Goal: Contribute content

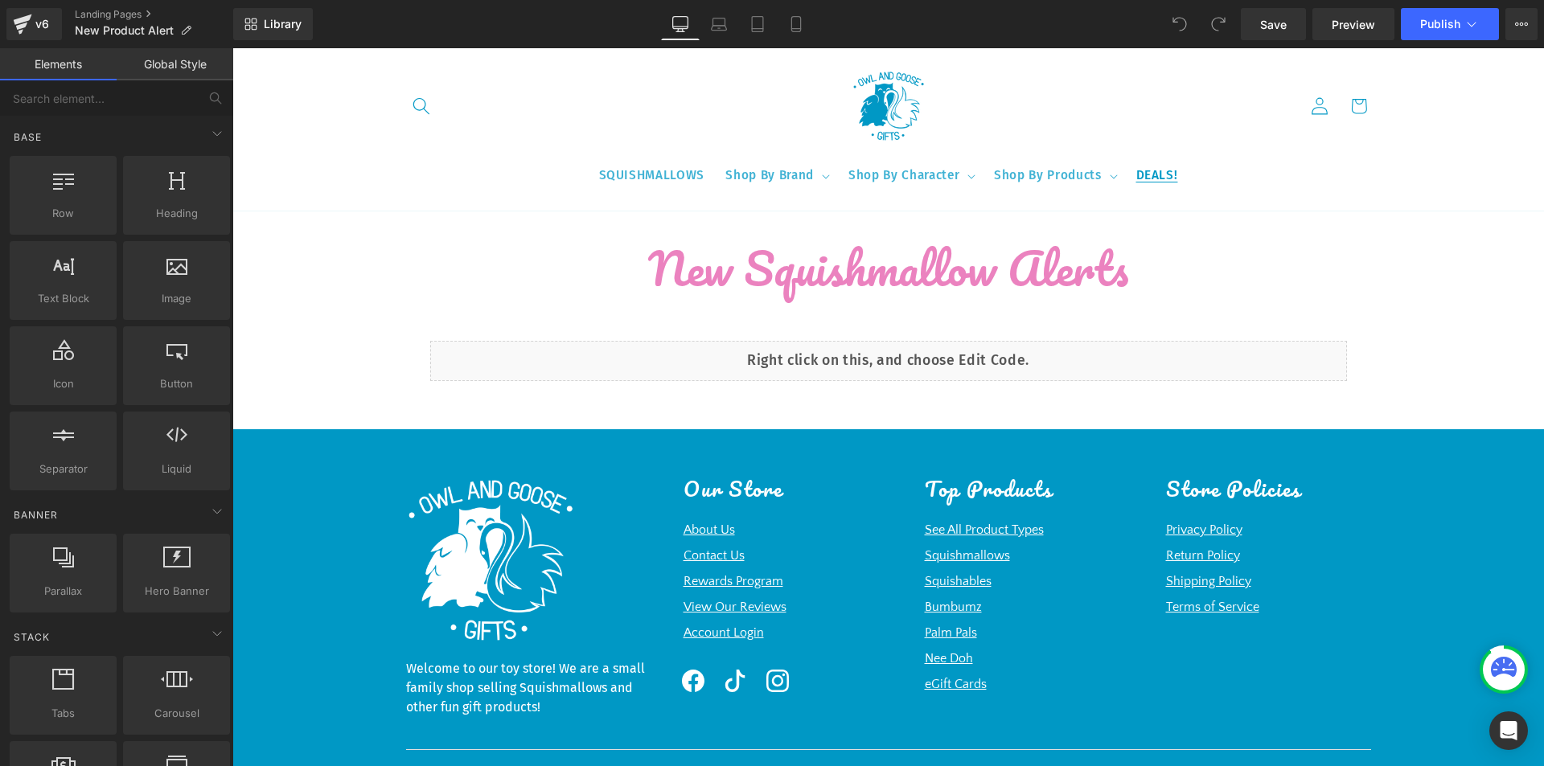
click at [1153, 181] on span "DEALS!" at bounding box center [1157, 176] width 42 height 16
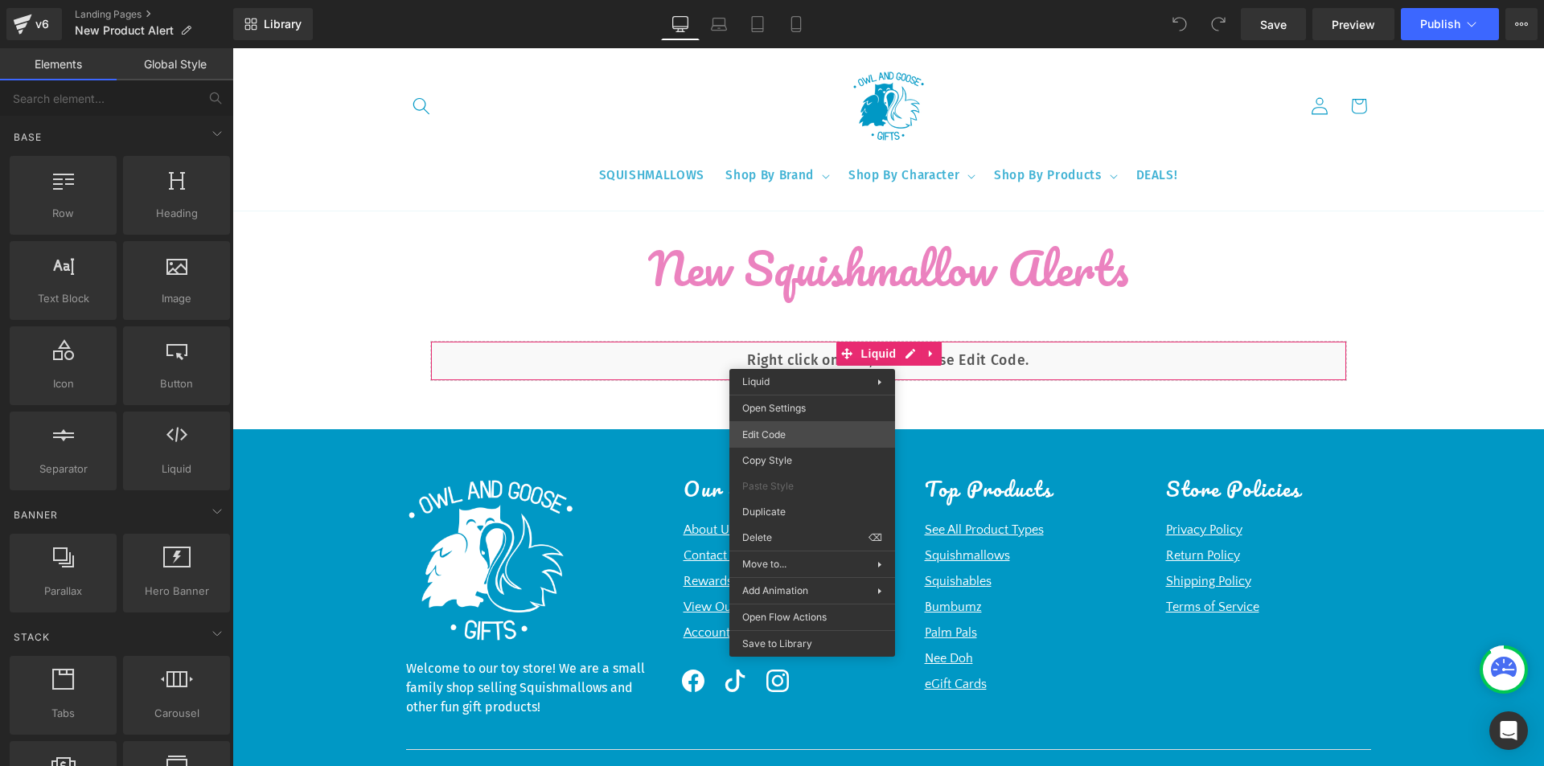
click at [815, 0] on div "You are previewing how the will restyle your page. You can not edit Elements in…" at bounding box center [772, 0] width 1544 height 0
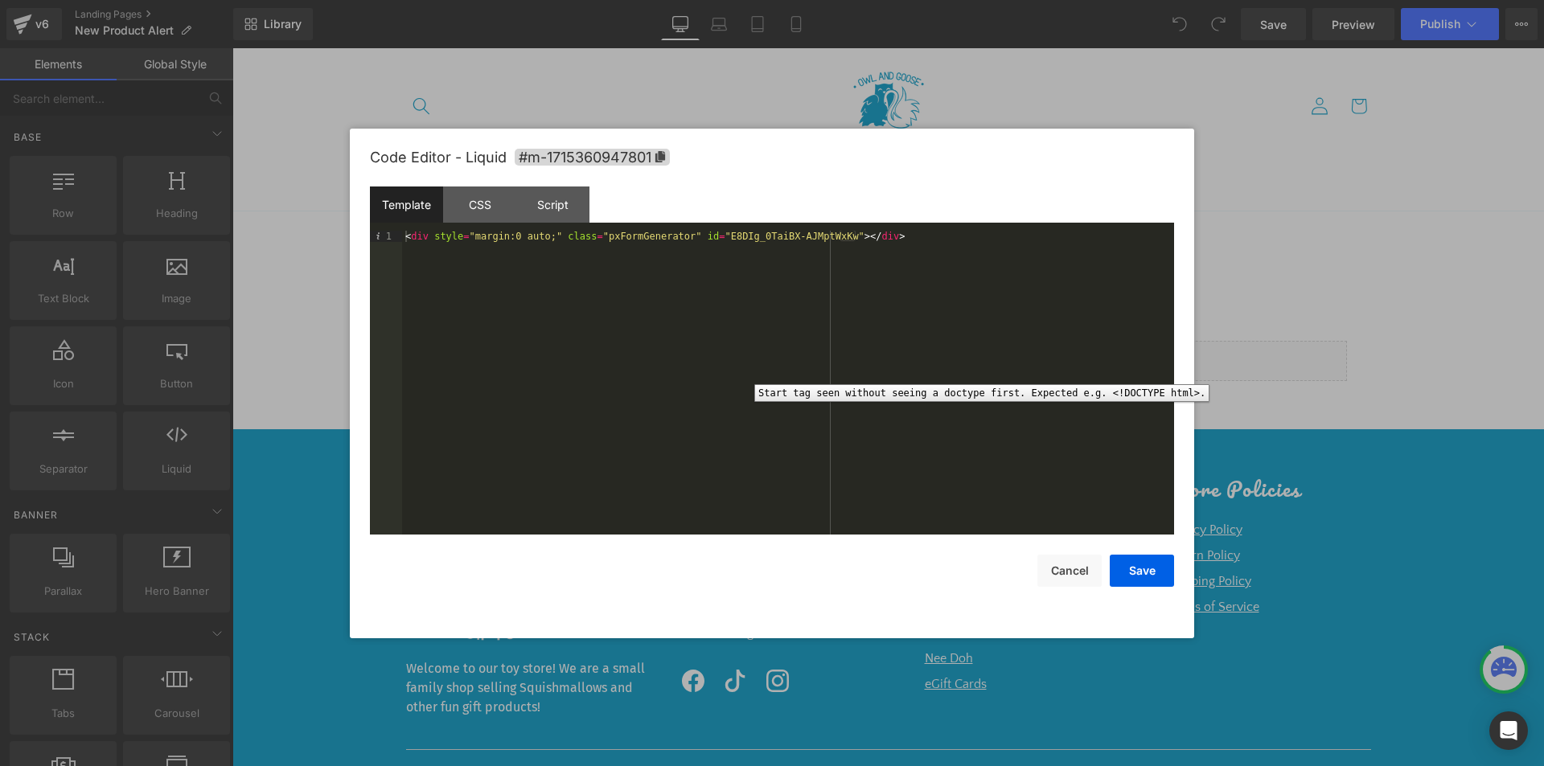
drag, startPoint x: 892, startPoint y: 227, endPoint x: 392, endPoint y: 253, distance: 500.0
click at [0, 0] on div "Template CSS Script Data 1 < div style = "margin:0 auto;" class = "pxFormGenera…" at bounding box center [0, 0] width 0 height 0
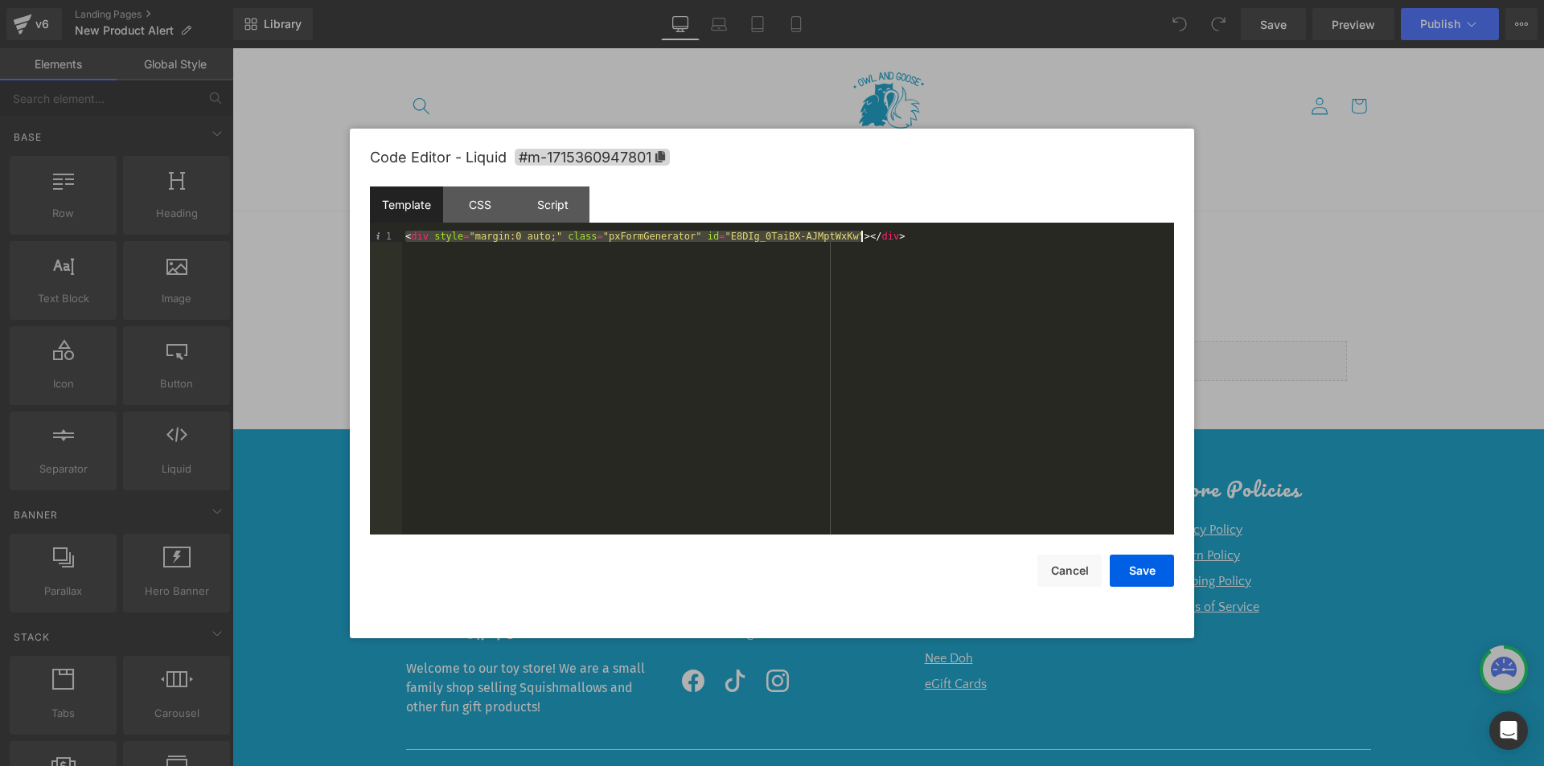
drag, startPoint x: 407, startPoint y: 234, endPoint x: 880, endPoint y: 234, distance: 472.8
click at [0, 0] on div "< div style = "margin:0 auto;" class = "pxFormGenerator" id = "E8DIg_0TaiBX-AJM…" at bounding box center [0, 0] width 0 height 0
click at [1072, 568] on button "Cancel" at bounding box center [1069, 571] width 64 height 32
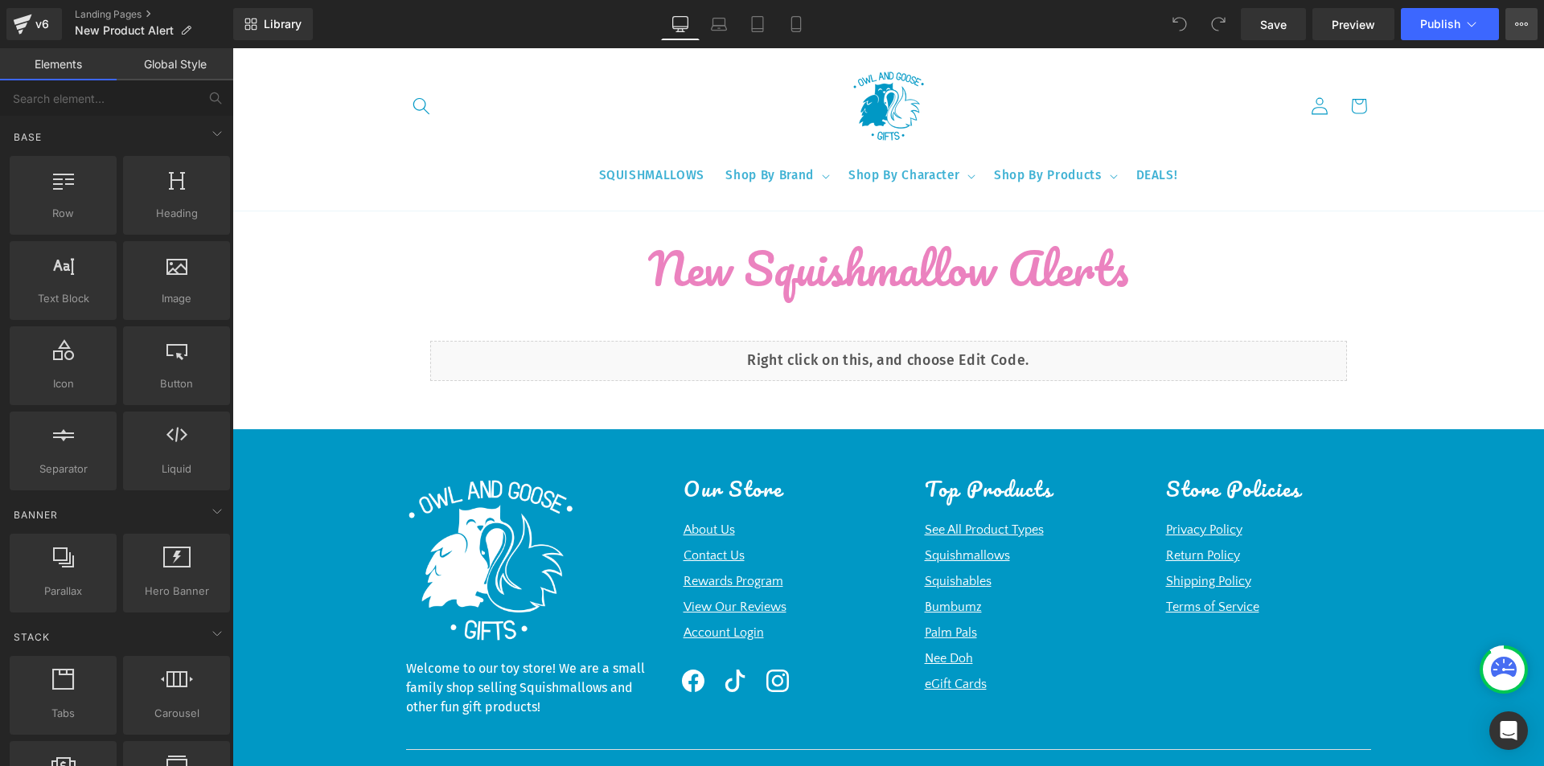
click at [1522, 24] on icon at bounding box center [1521, 24] width 13 height 13
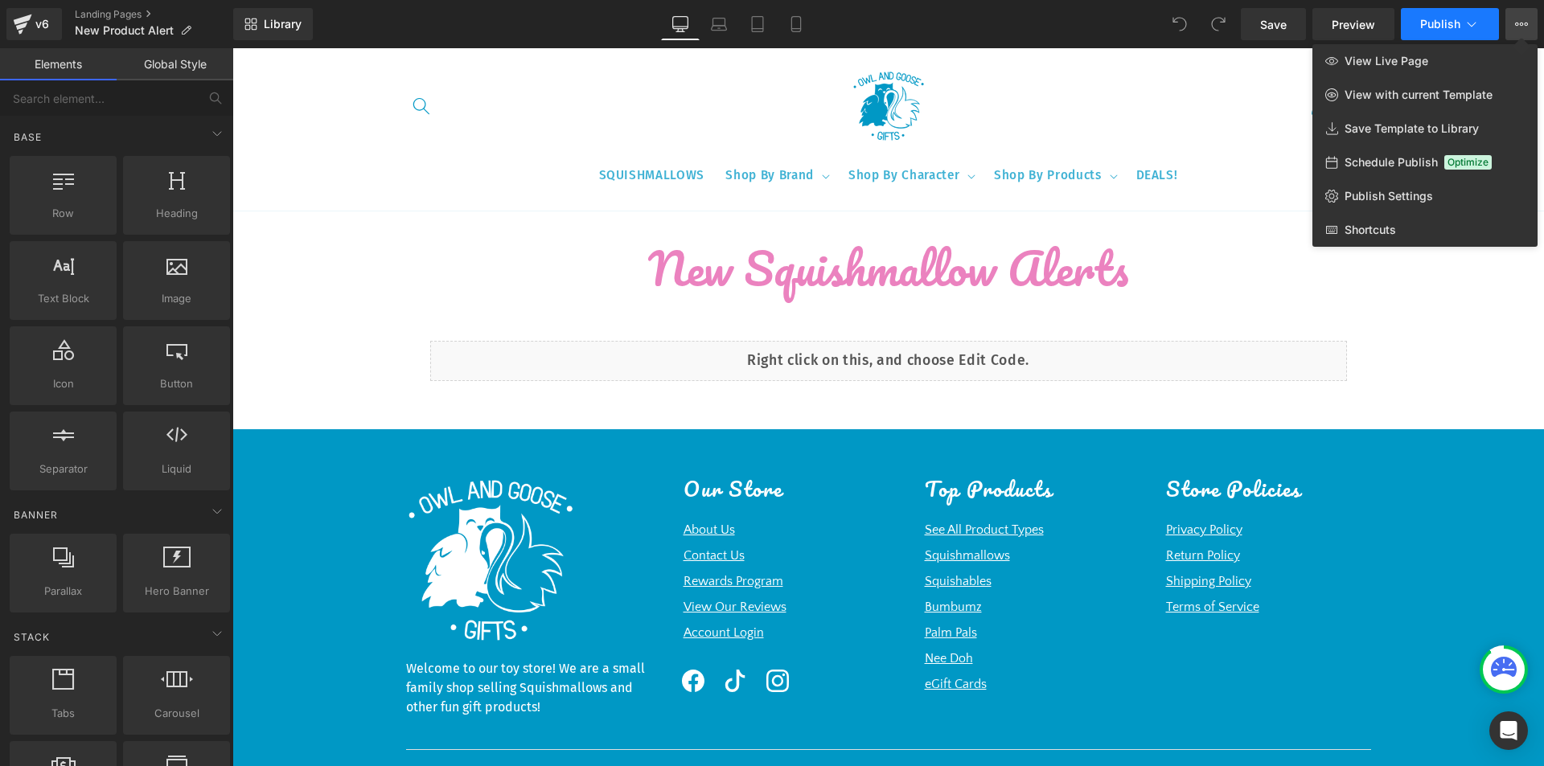
click at [1468, 28] on icon at bounding box center [1471, 24] width 16 height 16
click at [10, 22] on link "v6" at bounding box center [33, 24] width 55 height 32
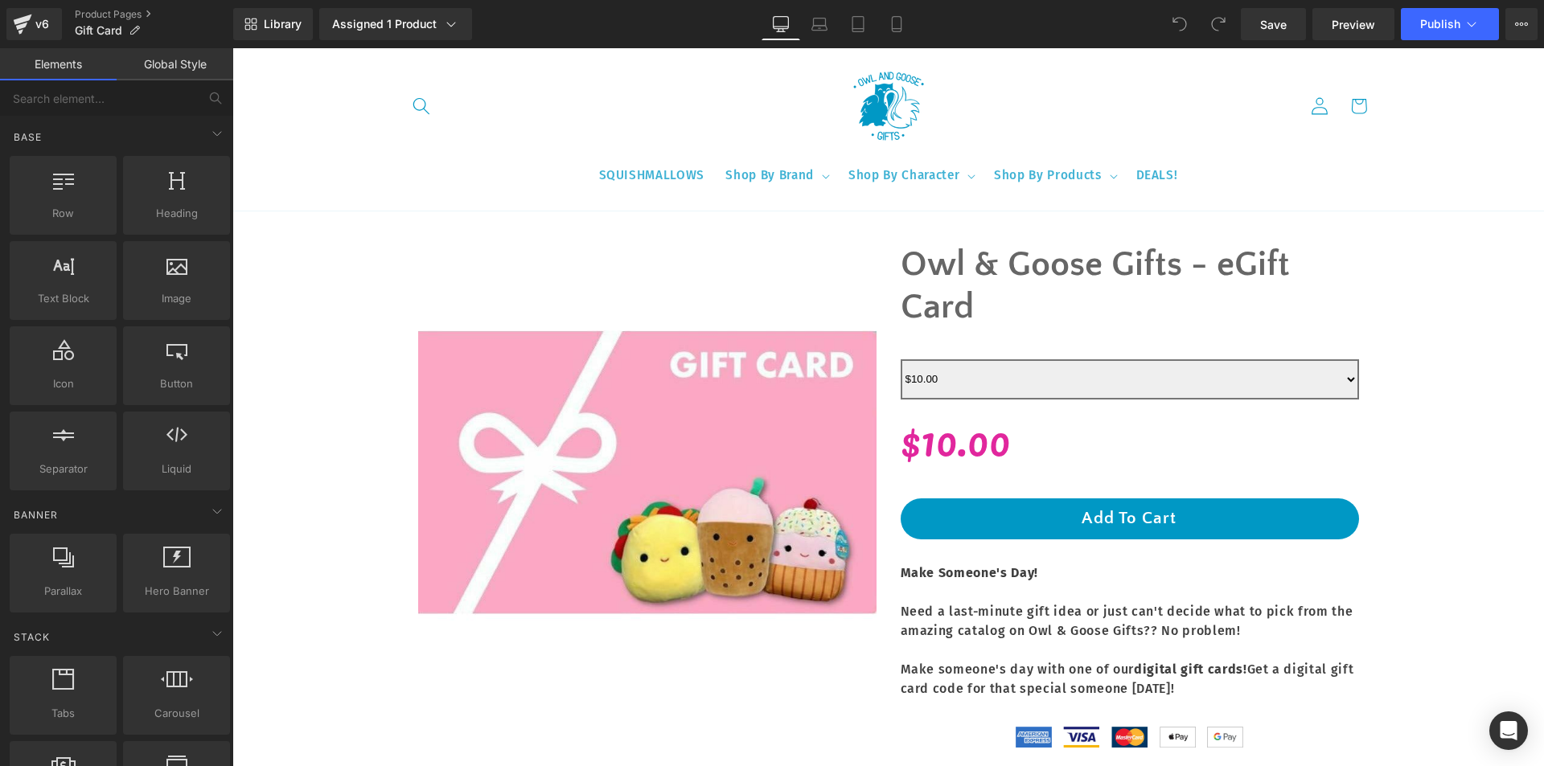
click at [1168, 388] on select "$10.00 $25.00 $50.00 $100.00" at bounding box center [1130, 379] width 458 height 40
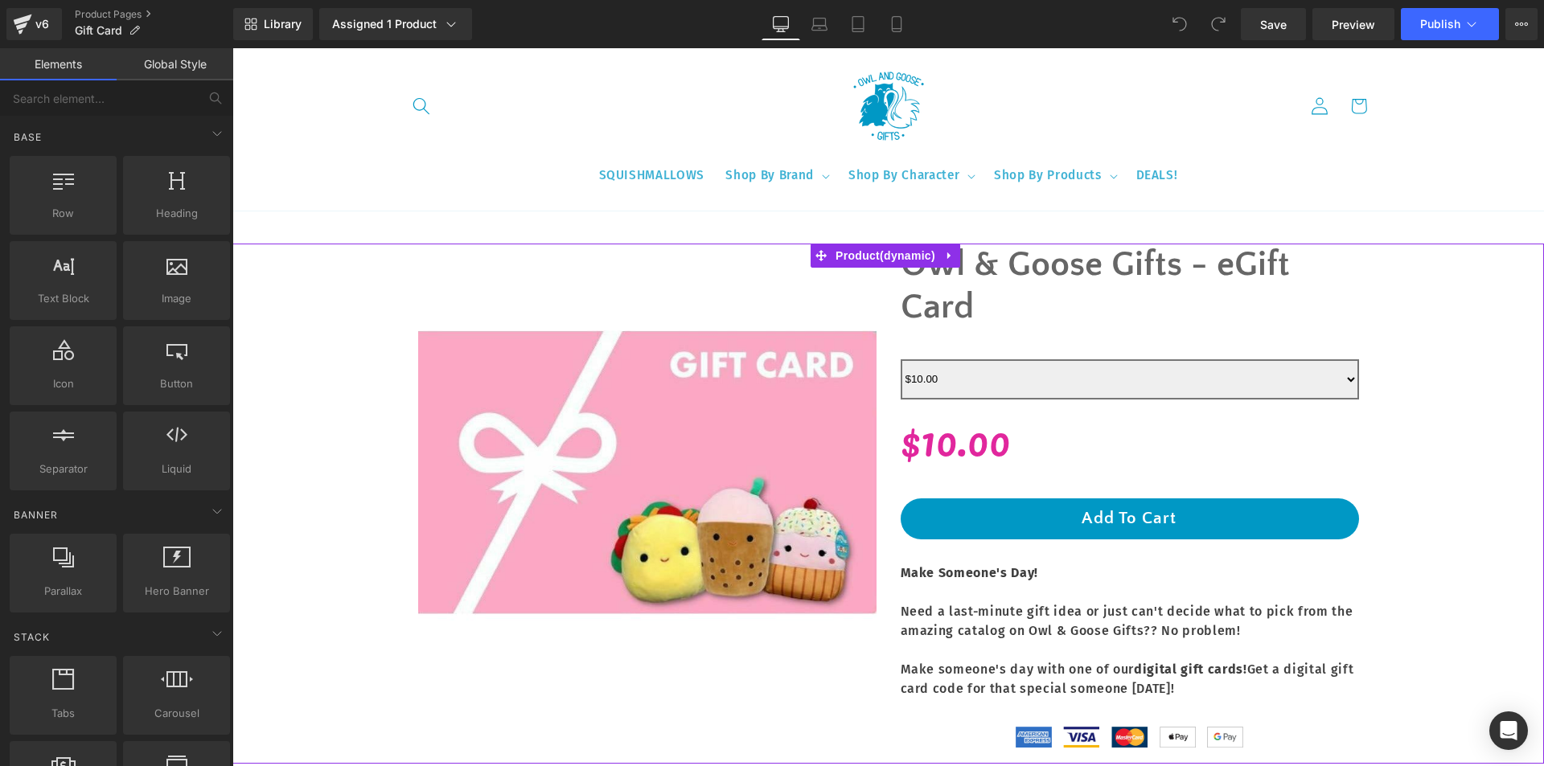
click at [1479, 390] on div "Sale Off (P) Image Owl & Goose Gifts - eGift Card (P) Title $10.00 $25.00 $50.00" at bounding box center [887, 504] width 1295 height 520
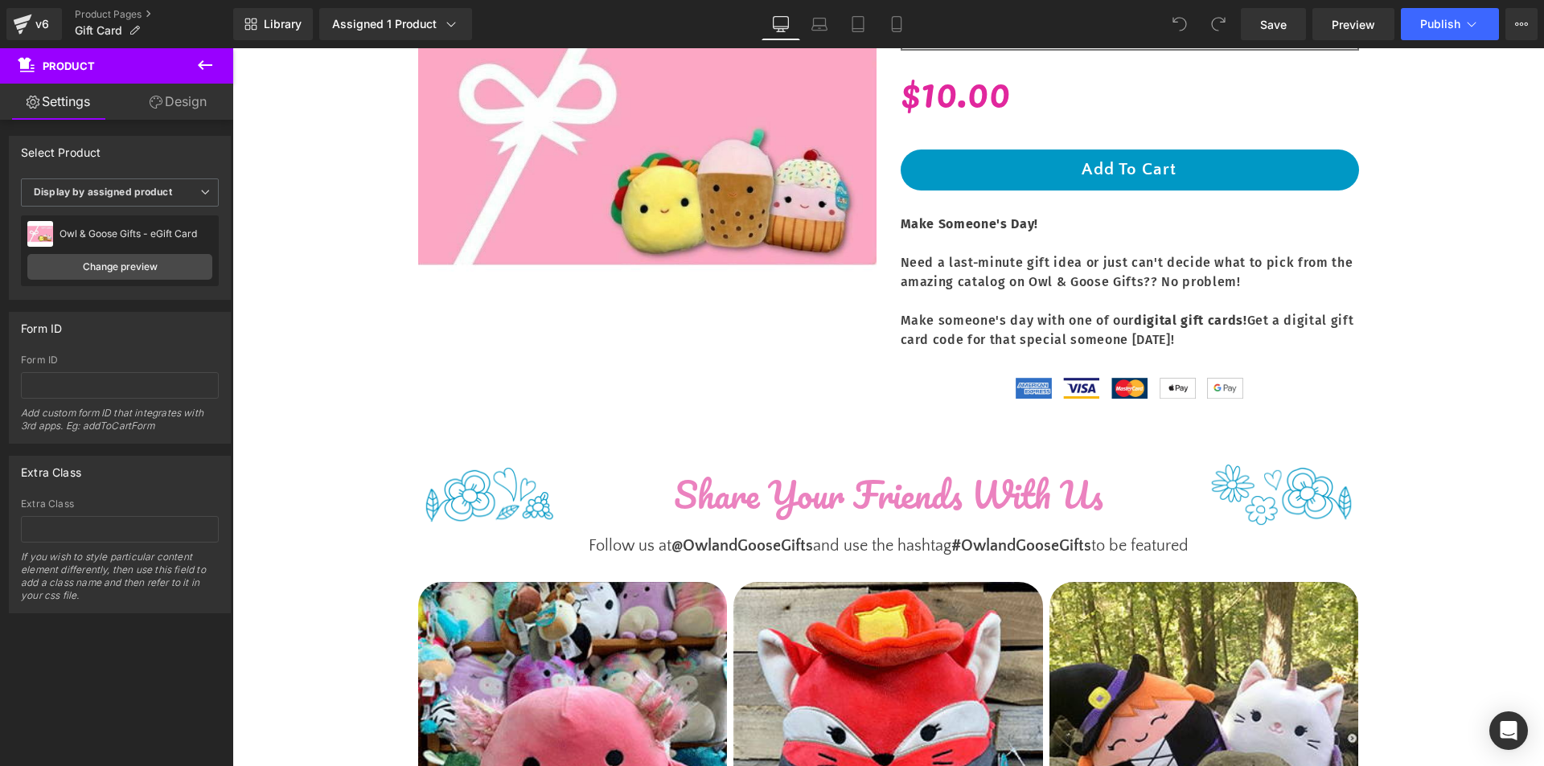
scroll to position [345, 0]
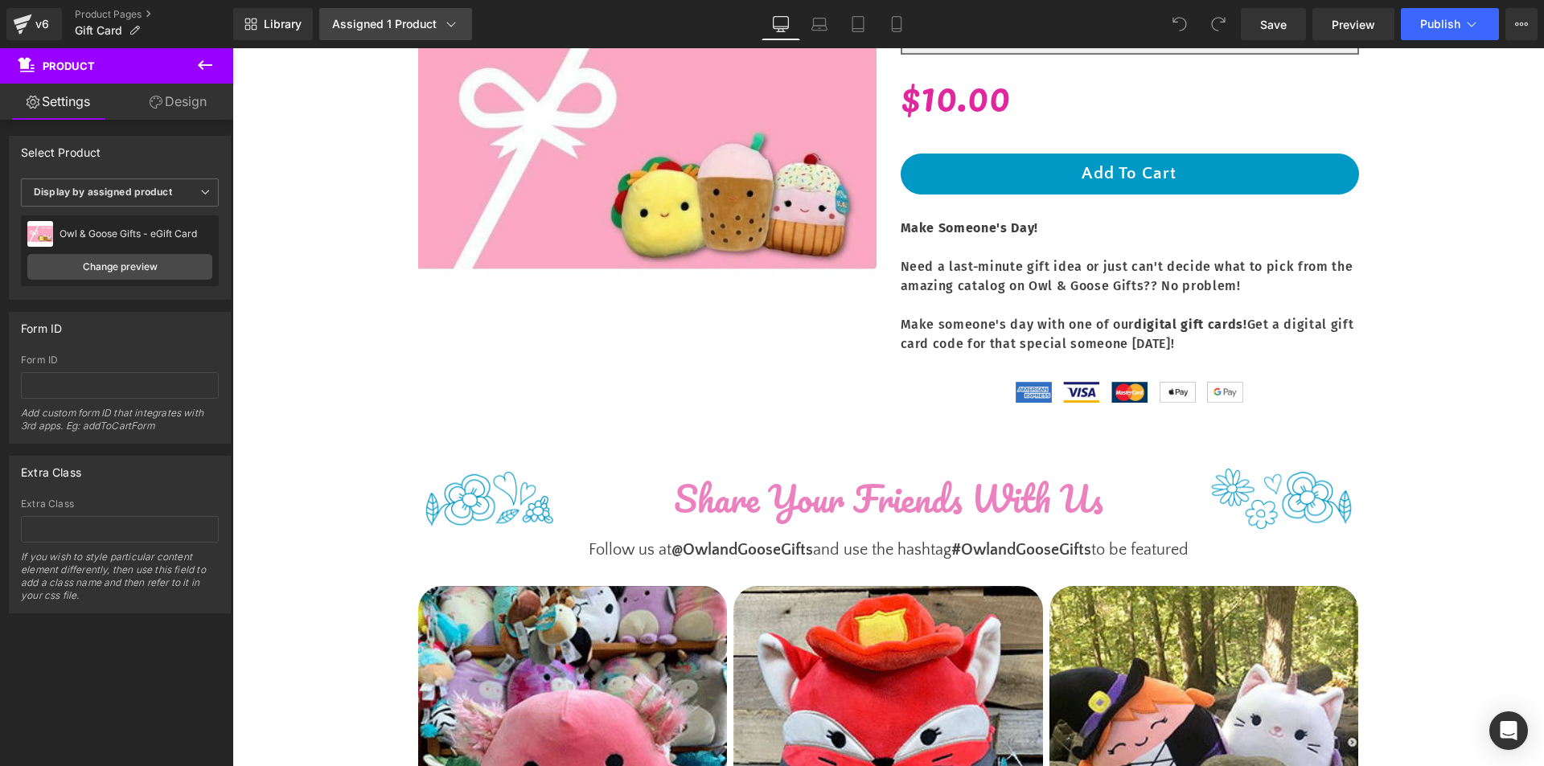
click at [368, 25] on div "Assigned 1 Product" at bounding box center [395, 24] width 127 height 16
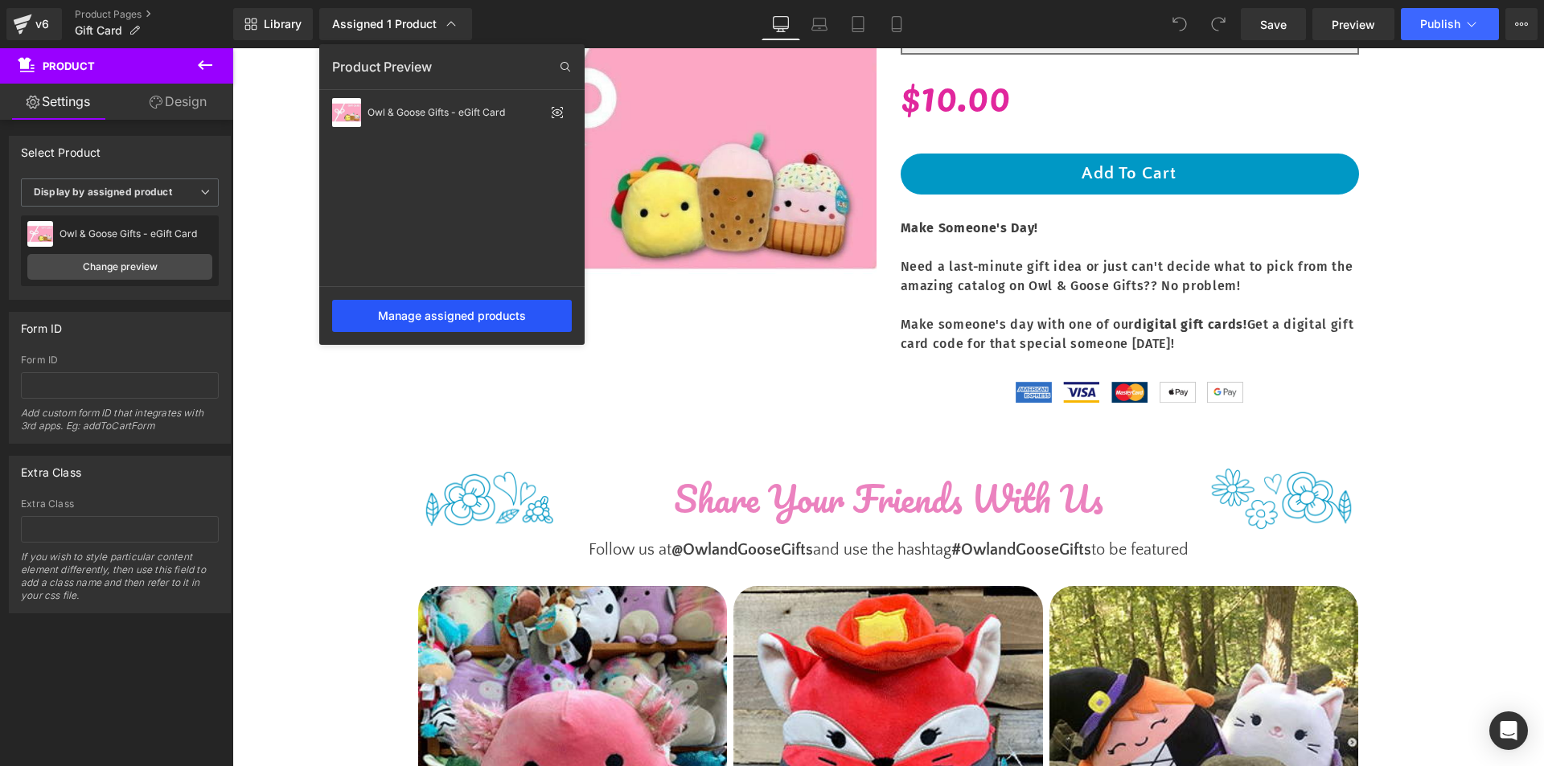
click at [441, 327] on div "Manage assigned products" at bounding box center [452, 316] width 240 height 32
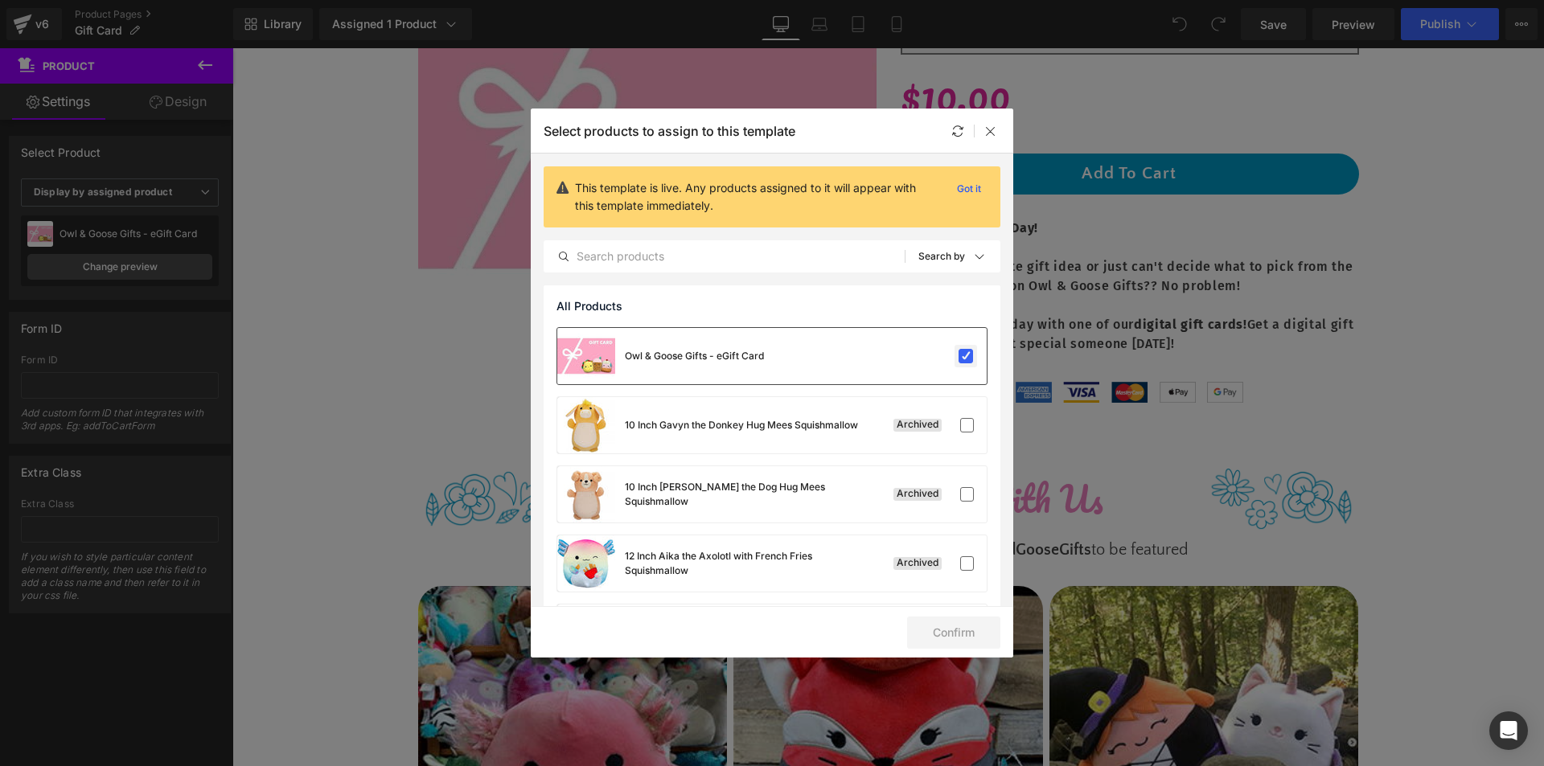
click at [0, 0] on label at bounding box center [0, 0] width 0 height 0
click at [0, 0] on input "checkbox" at bounding box center [0, 0] width 0 height 0
click at [956, 638] on button "Confirm" at bounding box center [953, 633] width 93 height 32
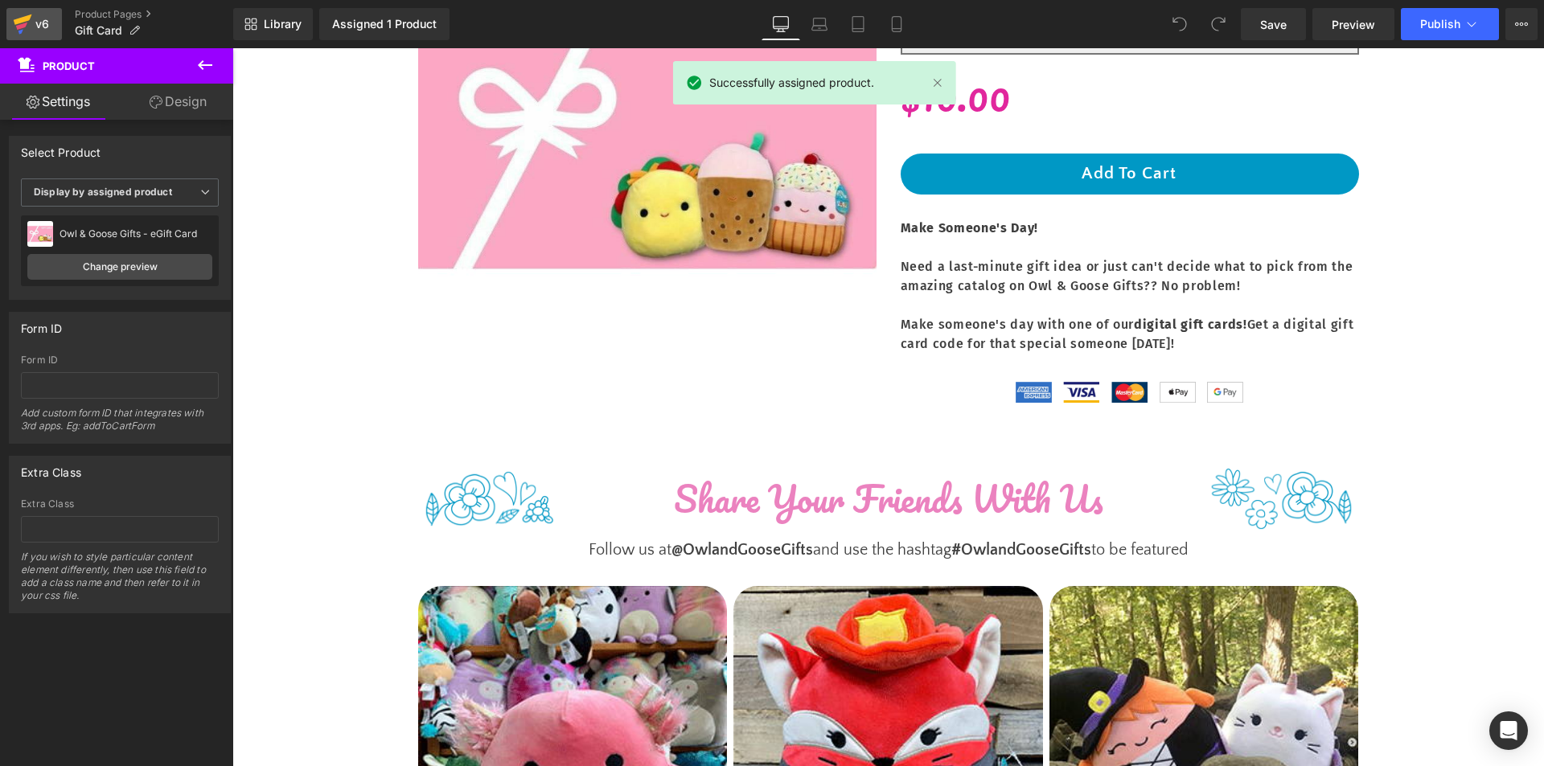
click at [26, 23] on icon at bounding box center [22, 24] width 19 height 40
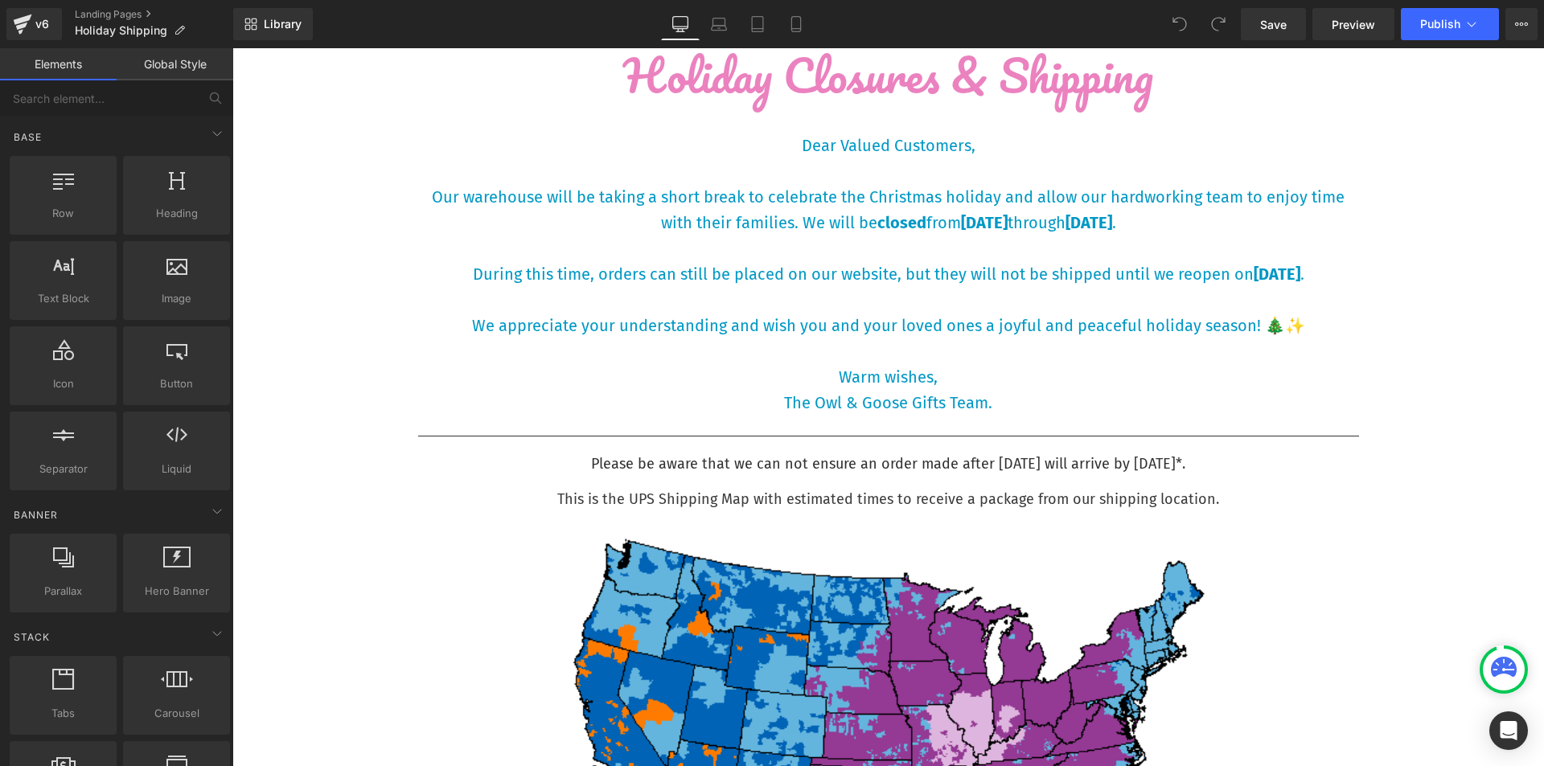
scroll to position [109, 0]
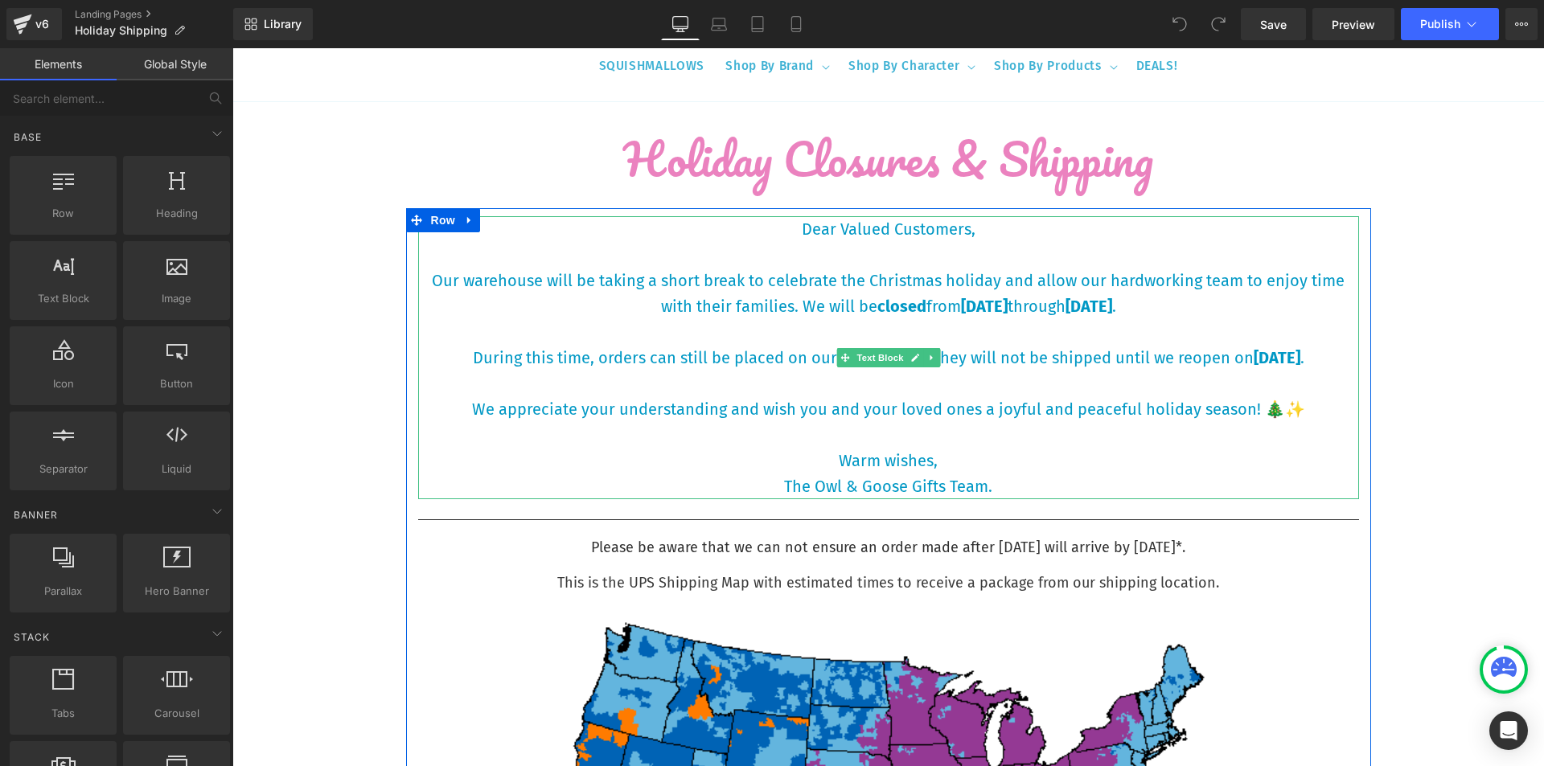
click at [979, 476] on p "The Owl & Goose Gifts Team." at bounding box center [888, 487] width 941 height 26
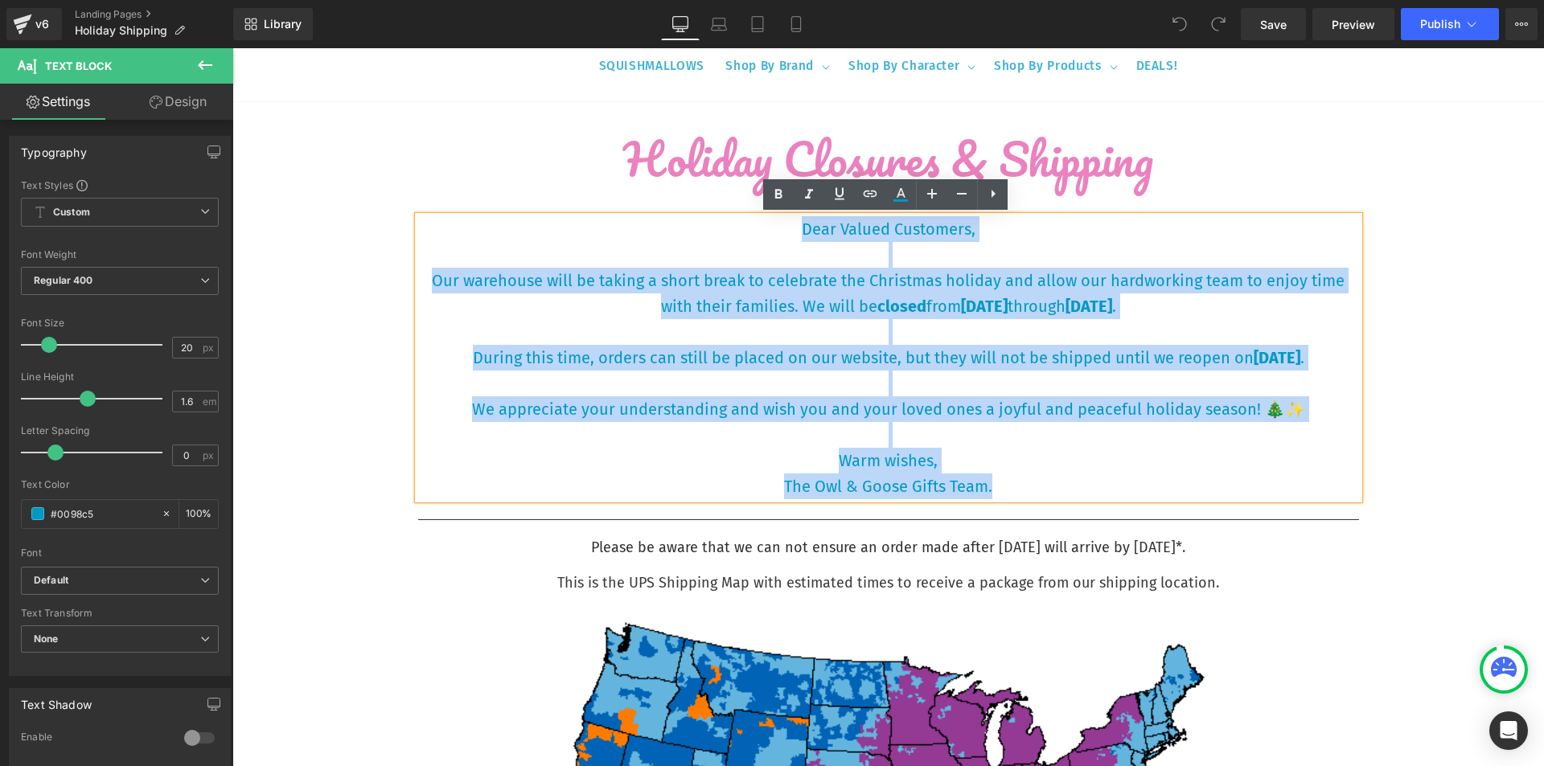
drag, startPoint x: 994, startPoint y: 480, endPoint x: 616, endPoint y: 237, distance: 449.2
click at [616, 237] on div "Dear Valued Customers, Our warehouse will be taking a short break to celebrate …" at bounding box center [888, 357] width 941 height 283
copy div "Dear Valued Customers, Our warehouse will be taking a short break to celebrate …"
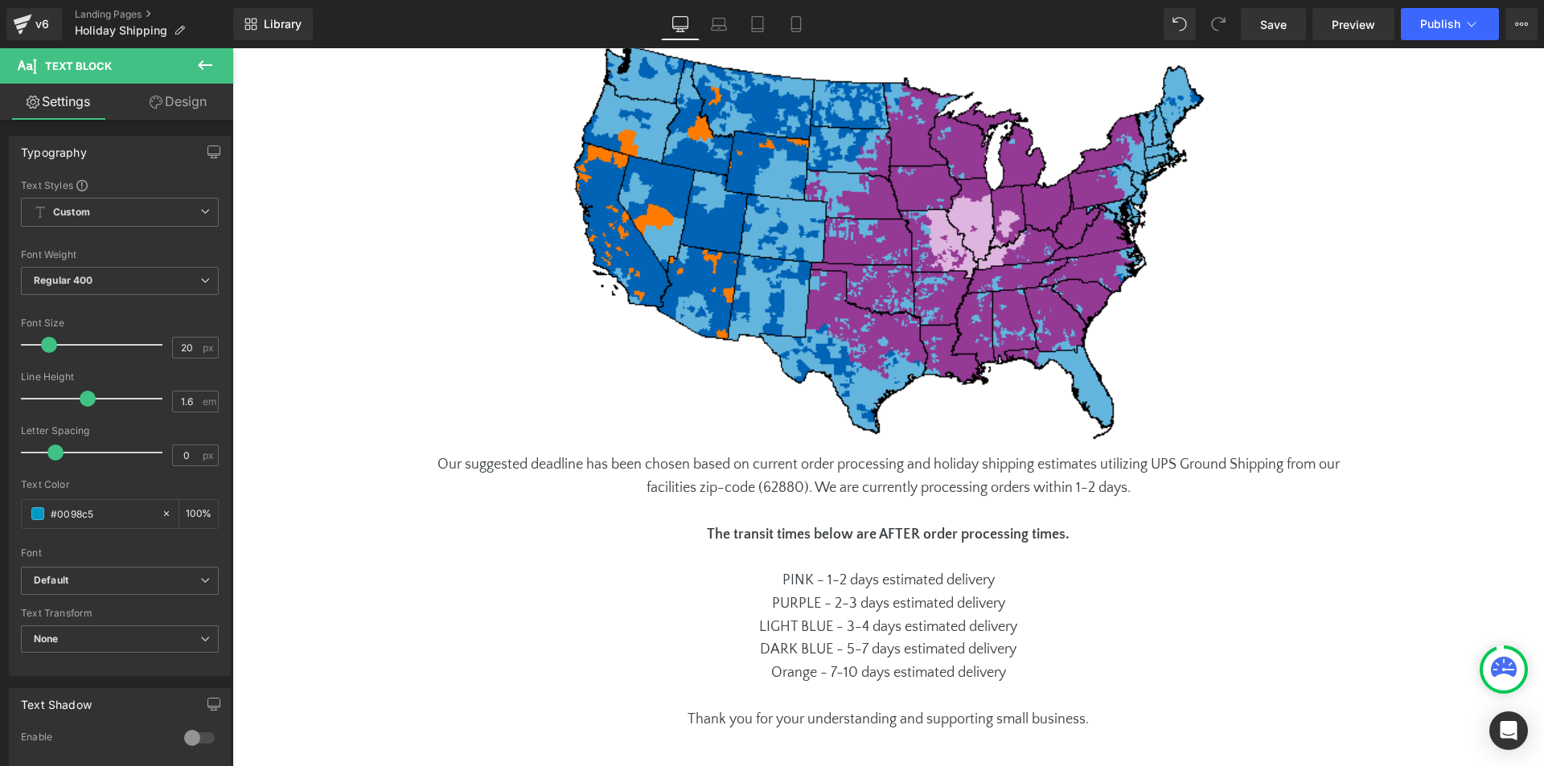
scroll to position [749, 0]
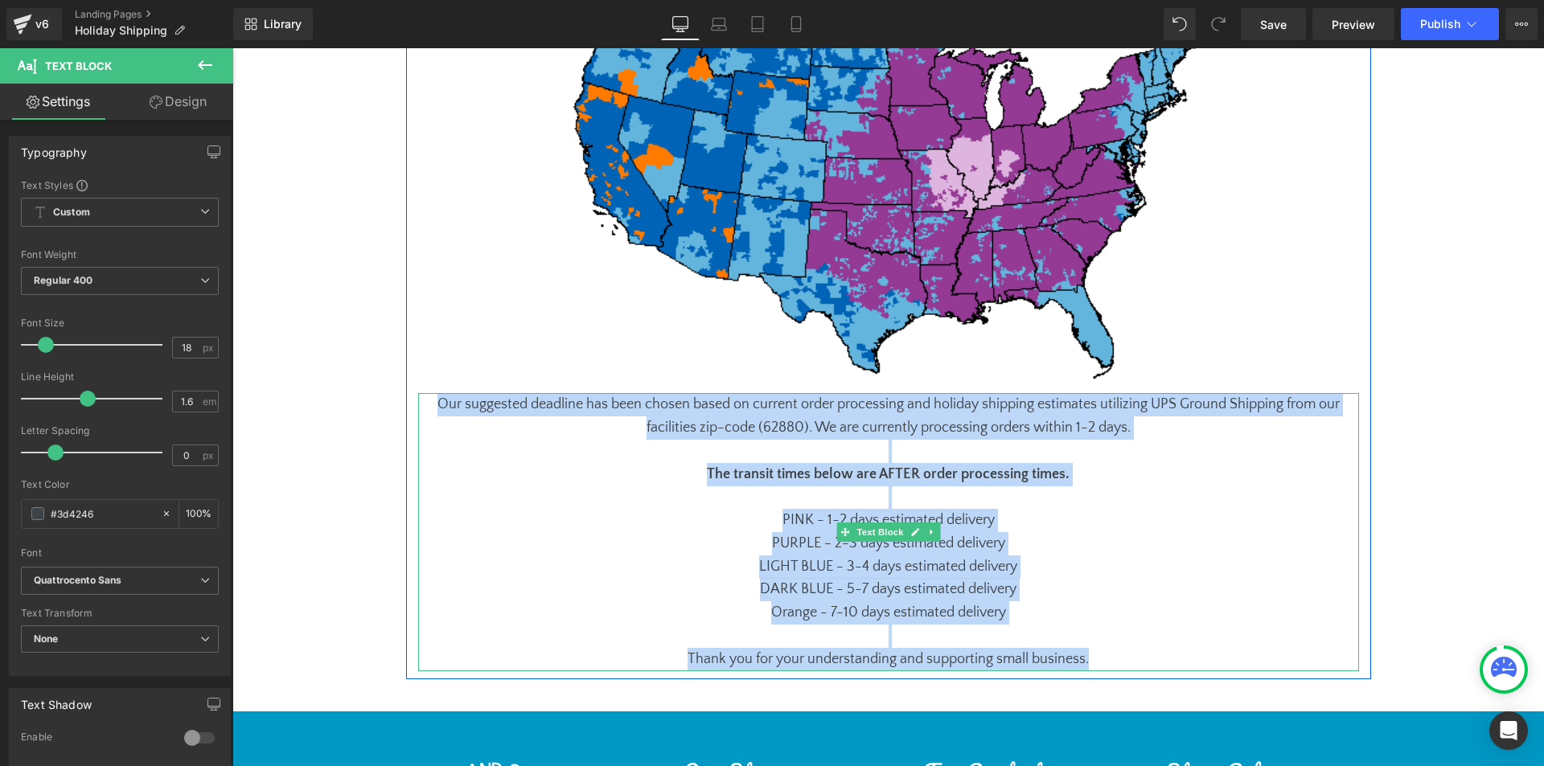
drag, startPoint x: 1101, startPoint y: 662, endPoint x: 432, endPoint y: 400, distance: 718.2
click at [432, 400] on div "Our suggested deadline has been chosen based on current order processing and ho…" at bounding box center [888, 532] width 941 height 278
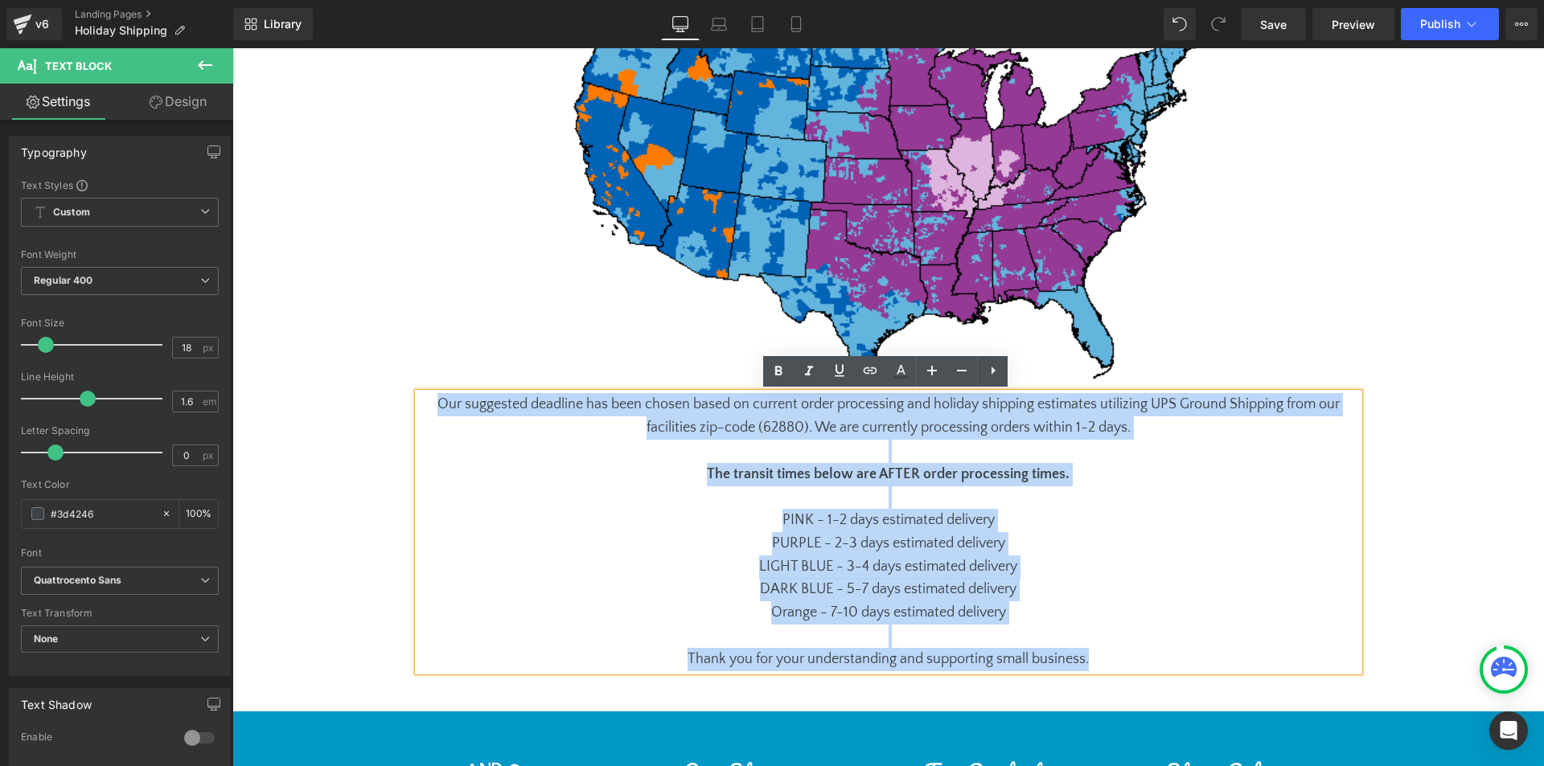
copy div "Our suggested deadline has been chosen based on current order processing and ho…"
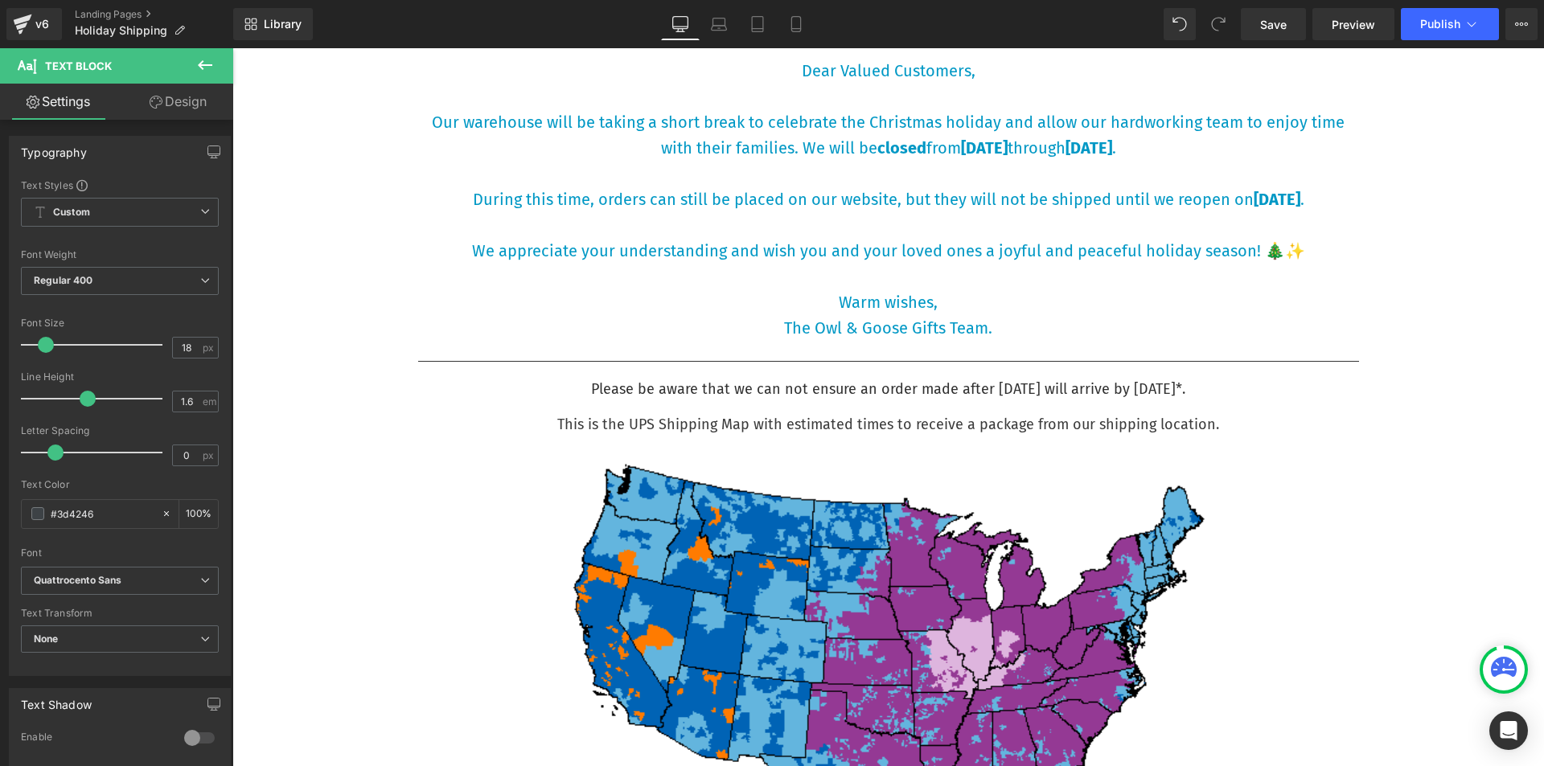
scroll to position [261, 0]
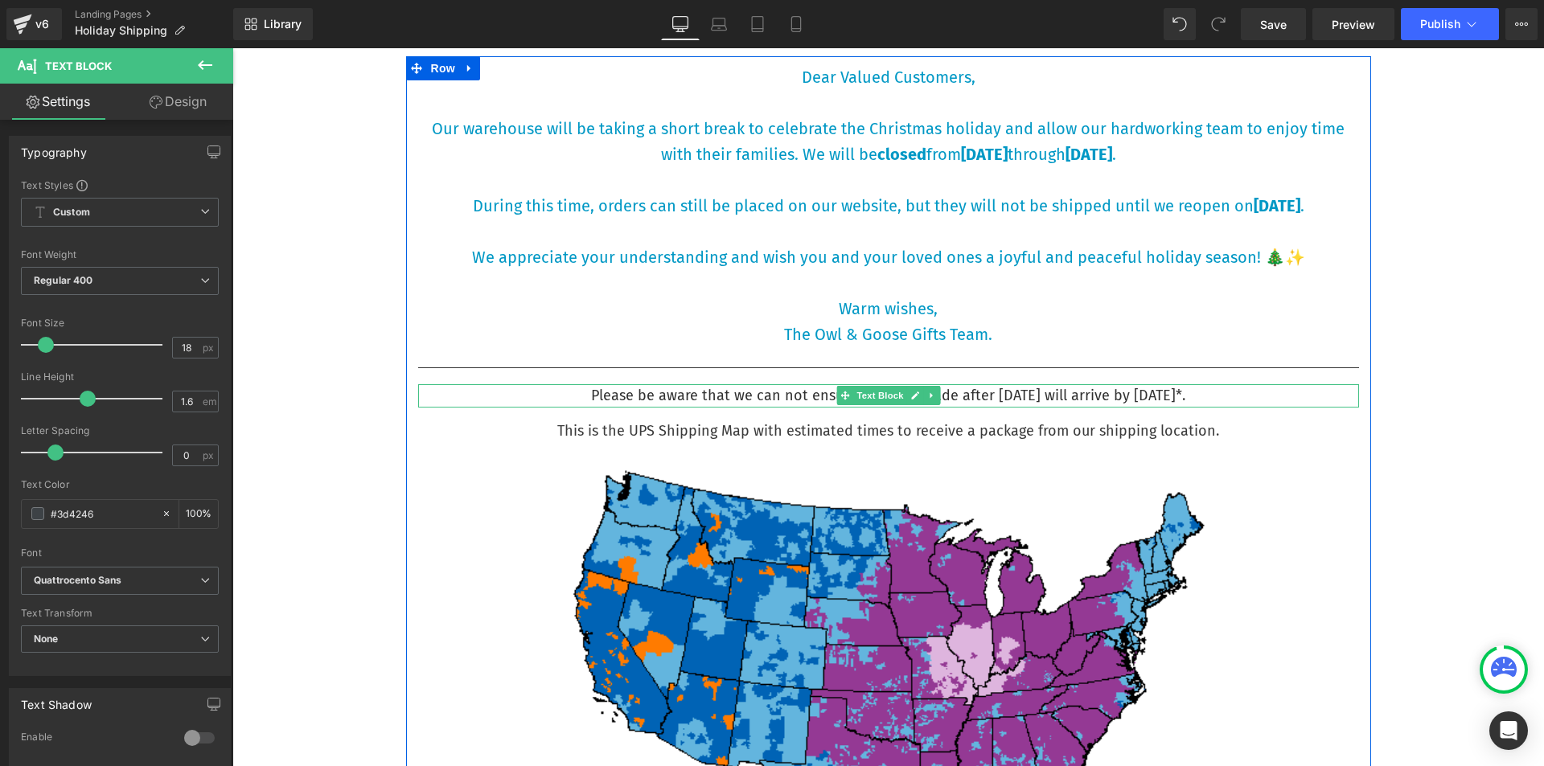
click at [981, 397] on p "Please be aware that we can not ensure an order made after December 15th will a…" at bounding box center [888, 395] width 941 height 23
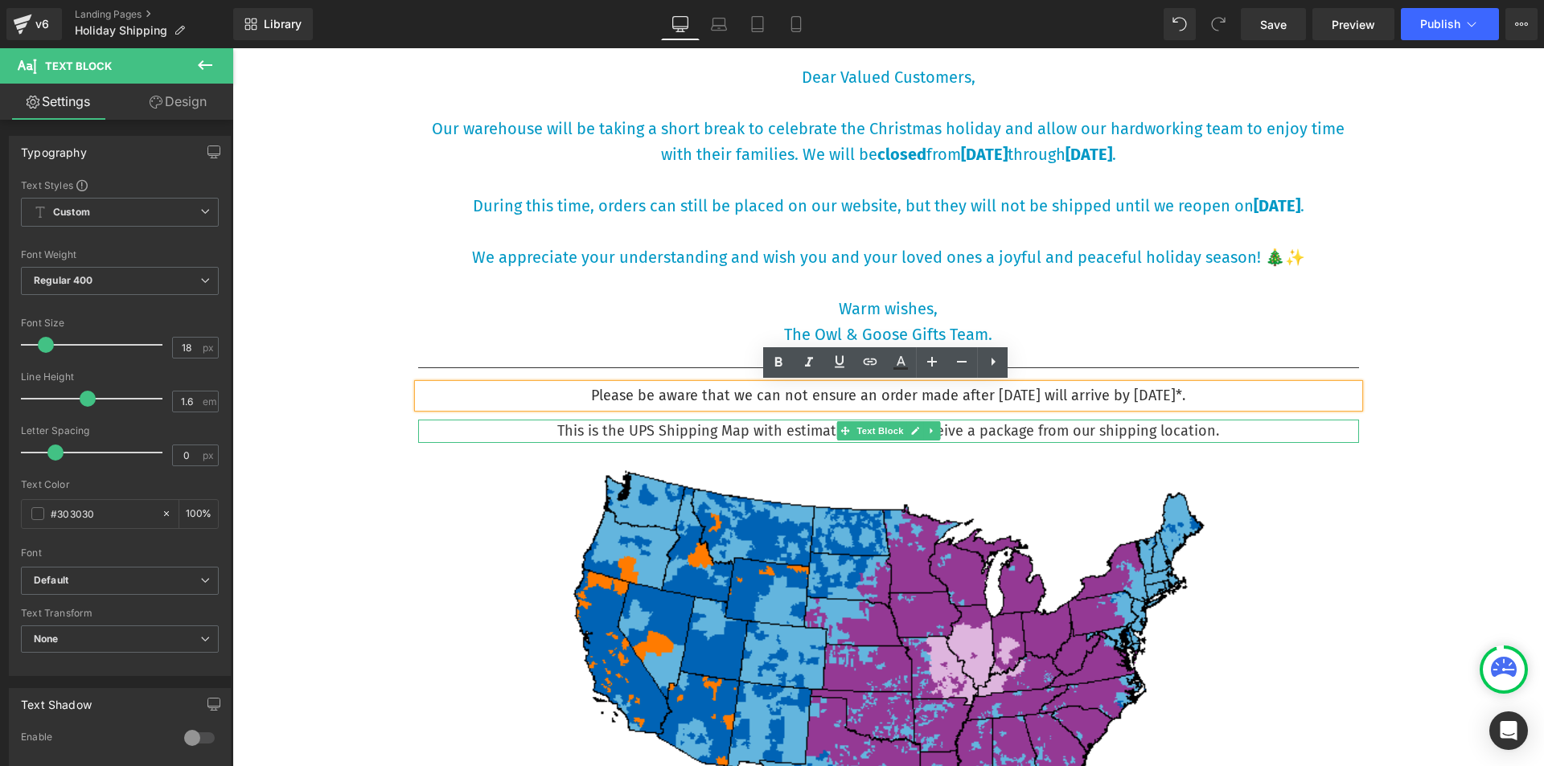
drag, startPoint x: 1243, startPoint y: 396, endPoint x: 534, endPoint y: 428, distance: 709.9
click at [534, 428] on div "Dear Valued Customers, Our warehouse will be taking a short break to celebrate …" at bounding box center [888, 611] width 965 height 1094
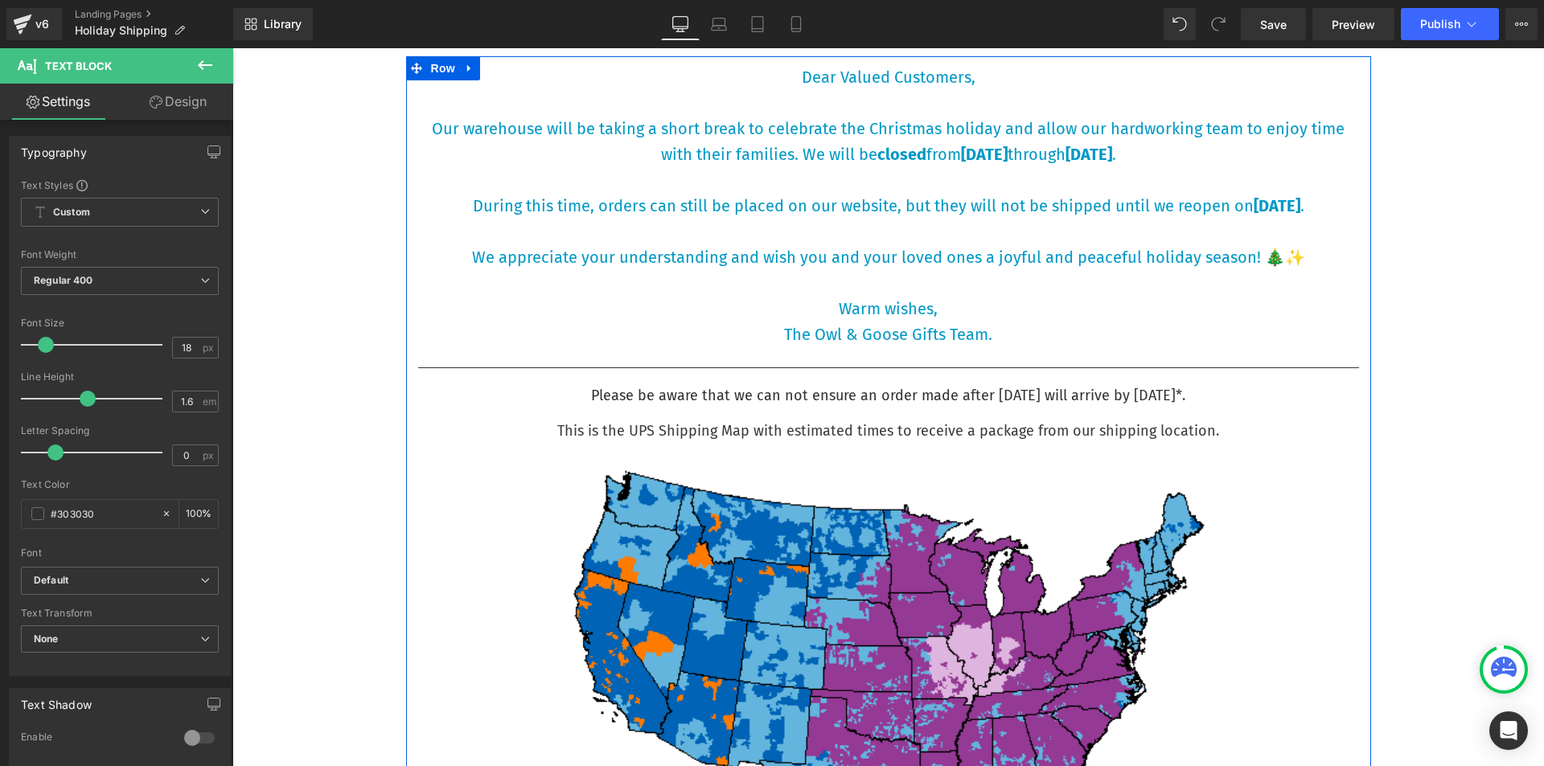
copy p "Please be aware that we can not ensure an order made after December 15th will a…"
drag, startPoint x: 1221, startPoint y: 436, endPoint x: 1225, endPoint y: 428, distance: 9.4
click at [1221, 436] on p "This is the UPS Shipping Map with estimated times to receive a package from our…" at bounding box center [888, 431] width 941 height 23
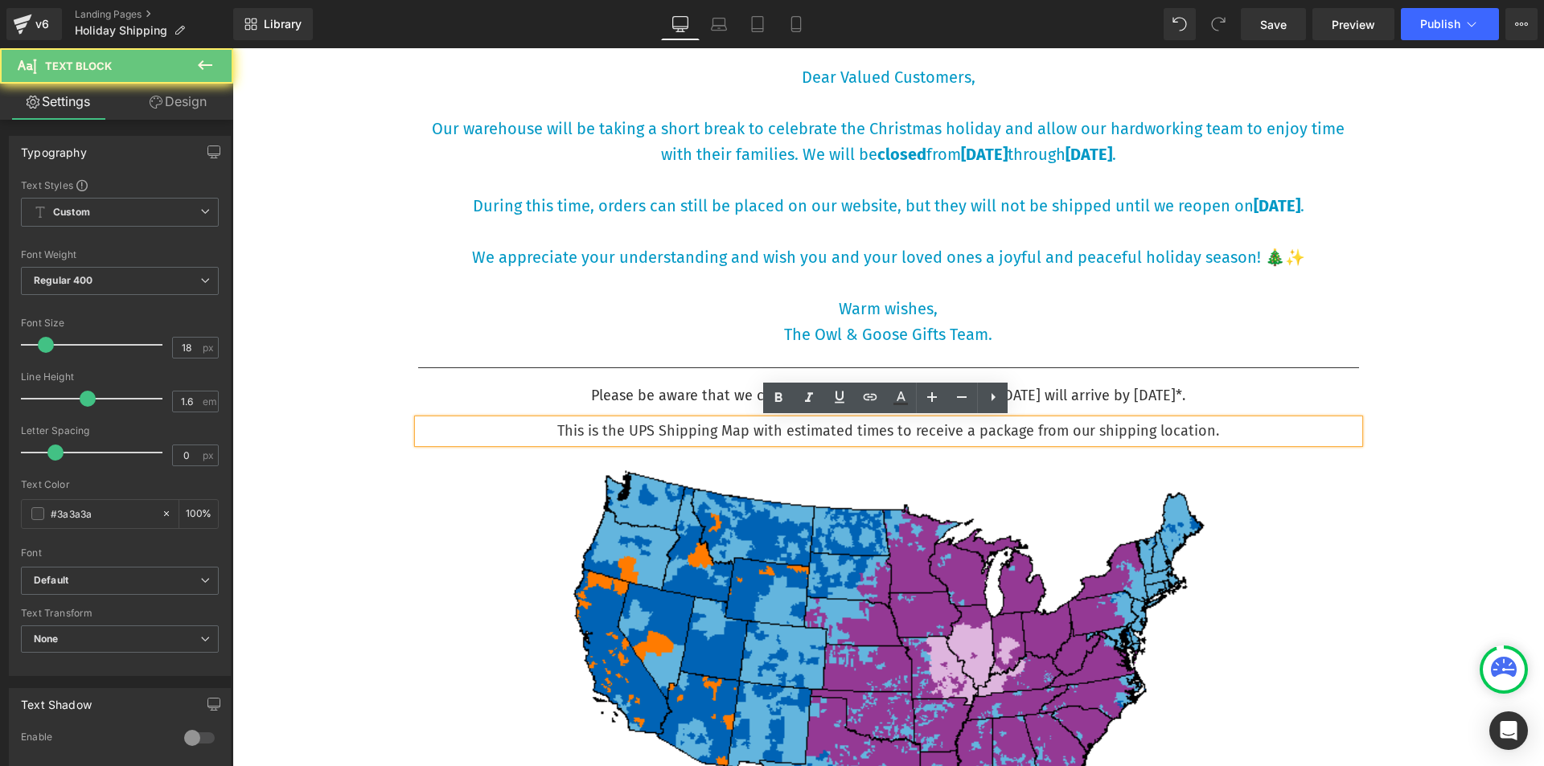
click at [1225, 428] on p "This is the UPS Shipping Map with estimated times to receive a package from our…" at bounding box center [888, 431] width 941 height 23
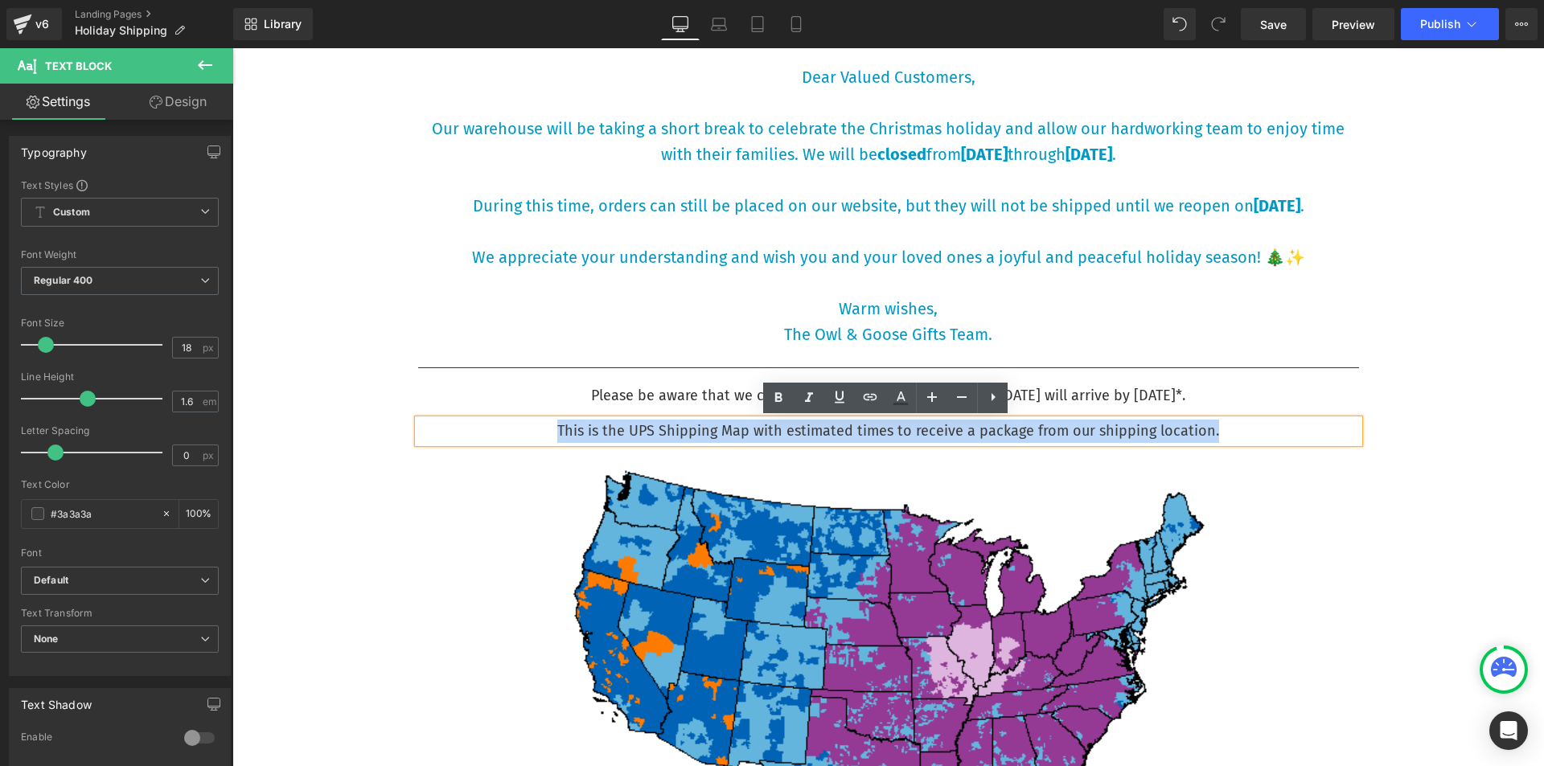
drag, startPoint x: 1225, startPoint y: 428, endPoint x: 563, endPoint y: 431, distance: 662.5
click at [563, 431] on p "This is the UPS Shipping Map with estimated times to receive a package from our…" at bounding box center [888, 431] width 941 height 23
copy p "This is the UPS Shipping Map with estimated times to receive a package from our…"
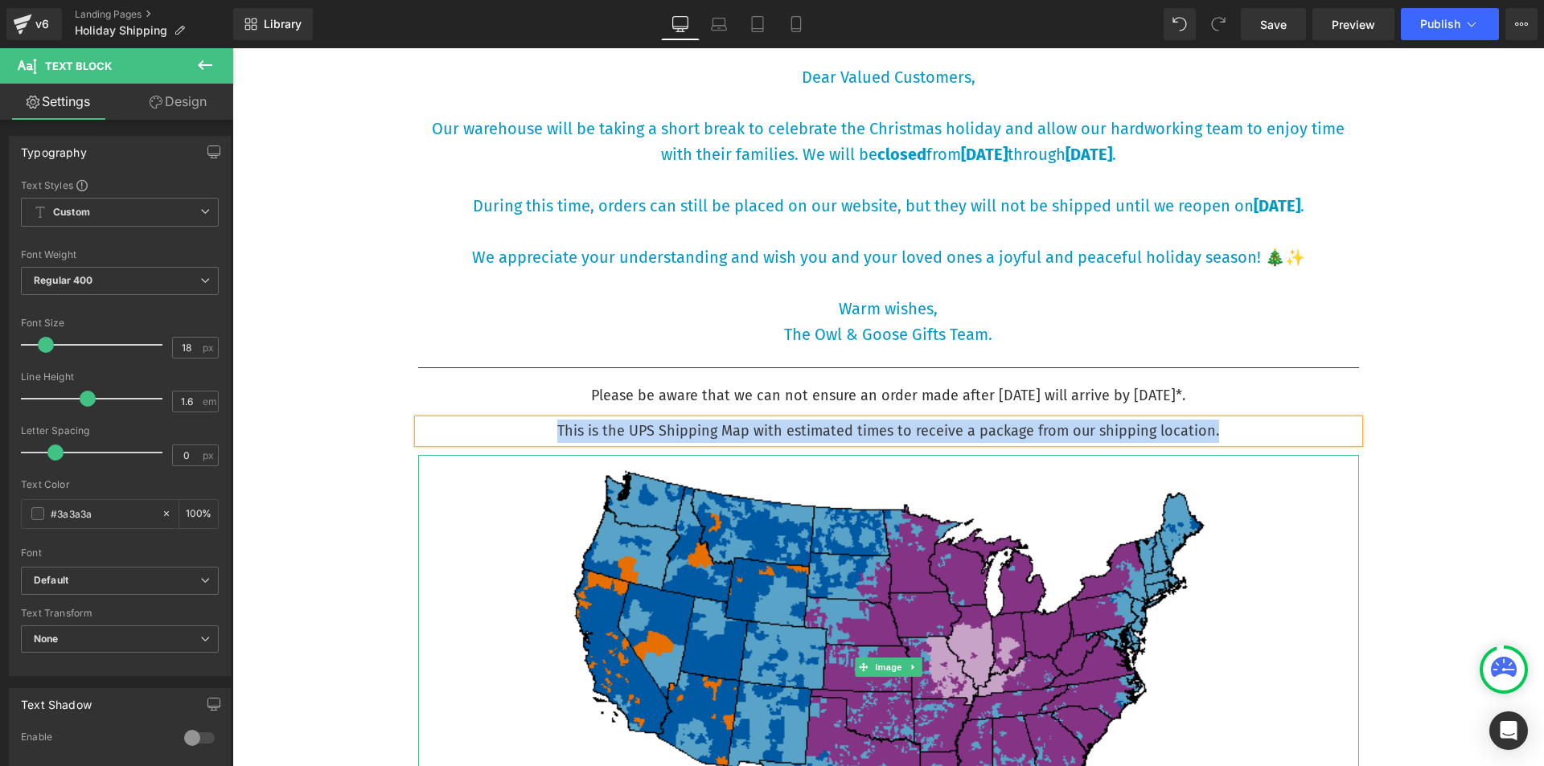
click at [798, 572] on img at bounding box center [888, 668] width 659 height 426
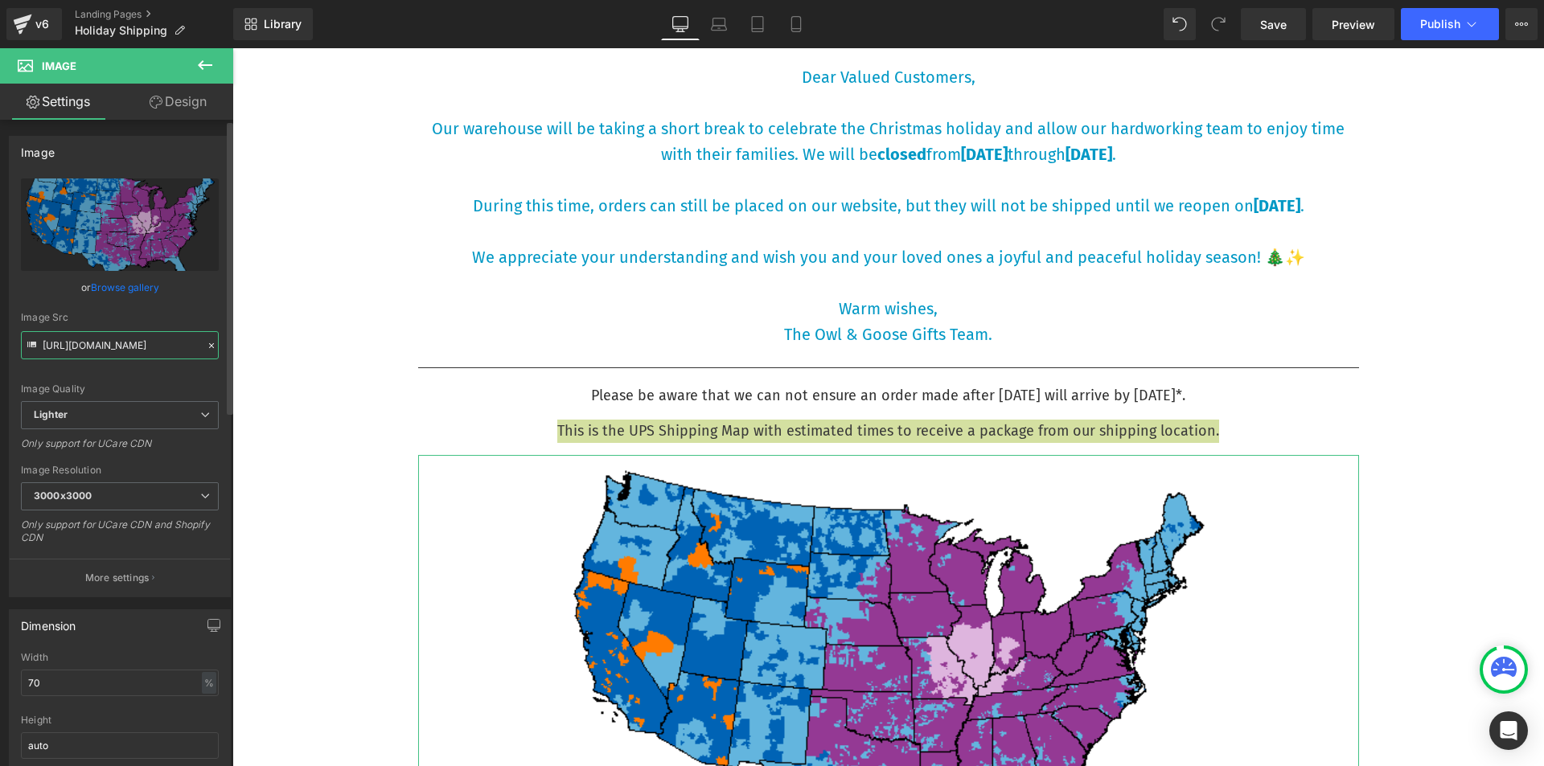
click at [88, 354] on input "https://ucarecdn.com/51225e33-2991-45c0-85a3-bae3436628e5/-/format/auto/-/previ…" at bounding box center [120, 345] width 198 height 28
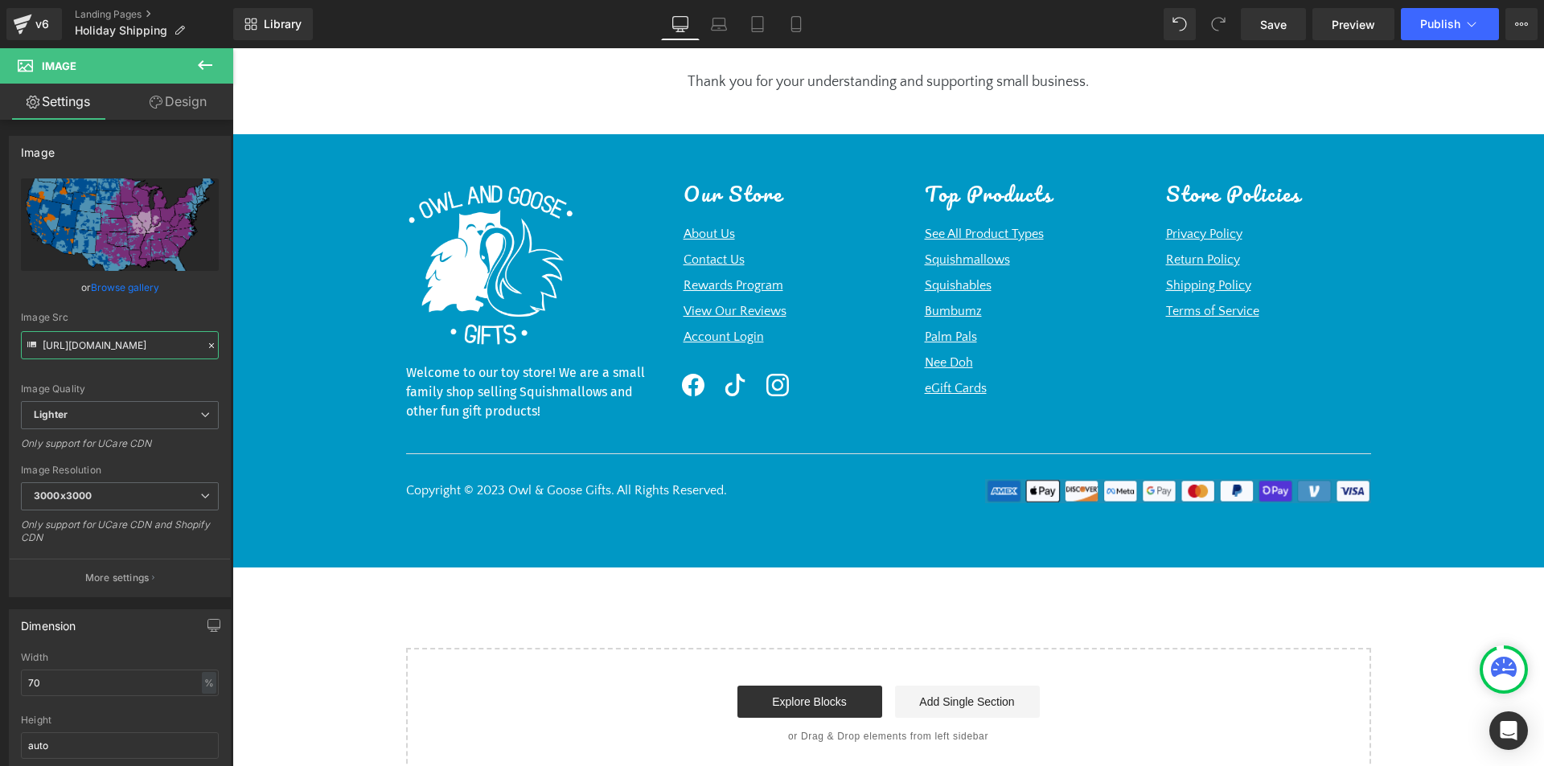
scroll to position [1364, 0]
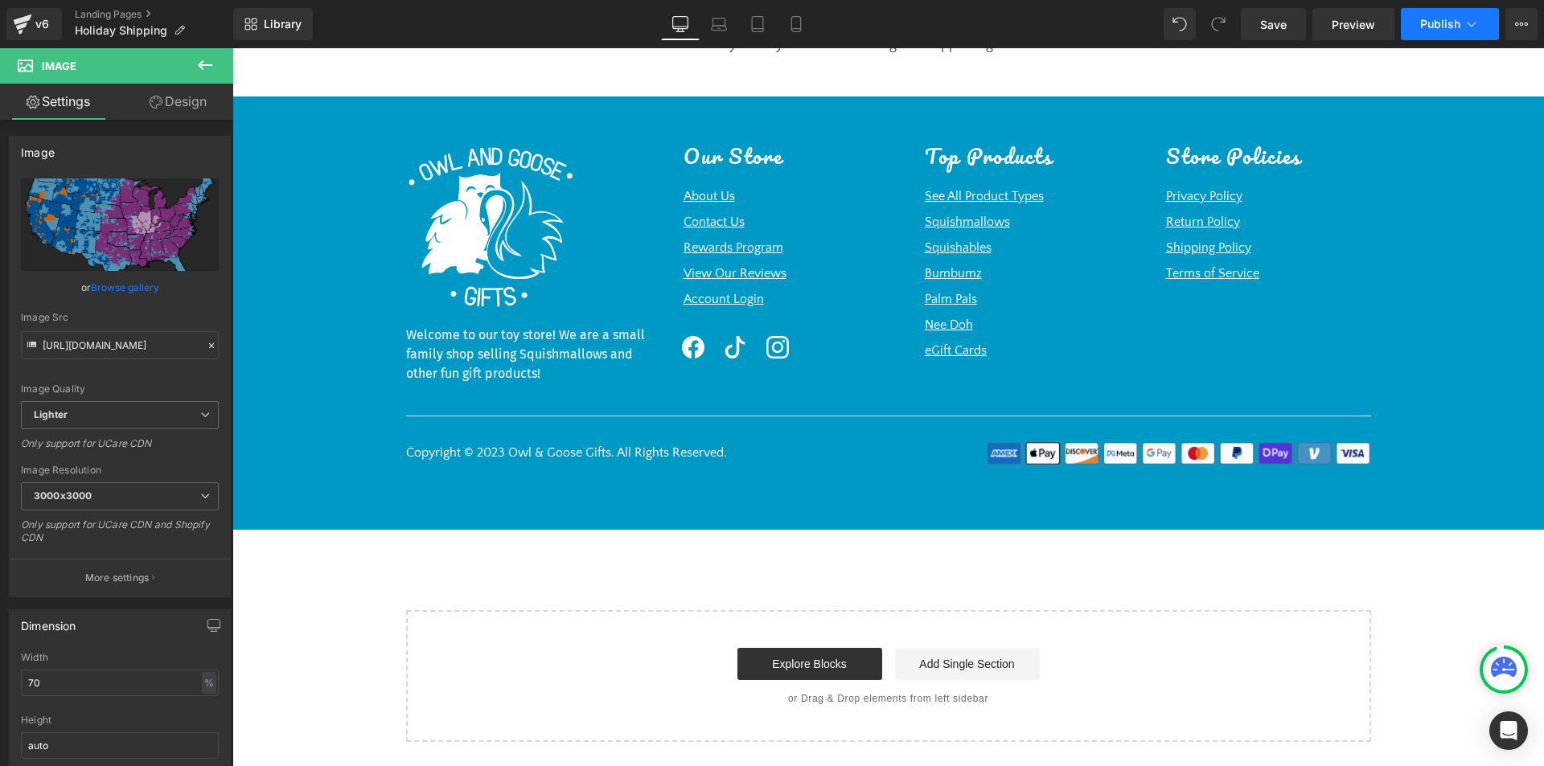
click at [1480, 33] on button "Publish" at bounding box center [1450, 24] width 98 height 32
click at [29, 14] on icon at bounding box center [22, 24] width 19 height 40
